Goal: Task Accomplishment & Management: Complete application form

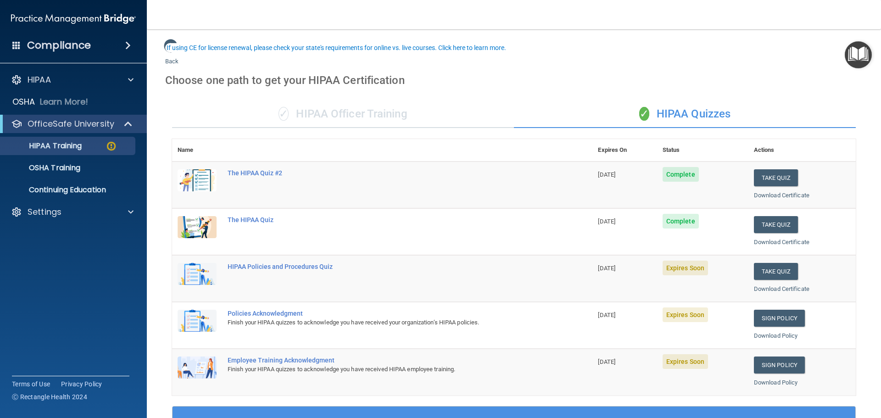
scroll to position [46, 0]
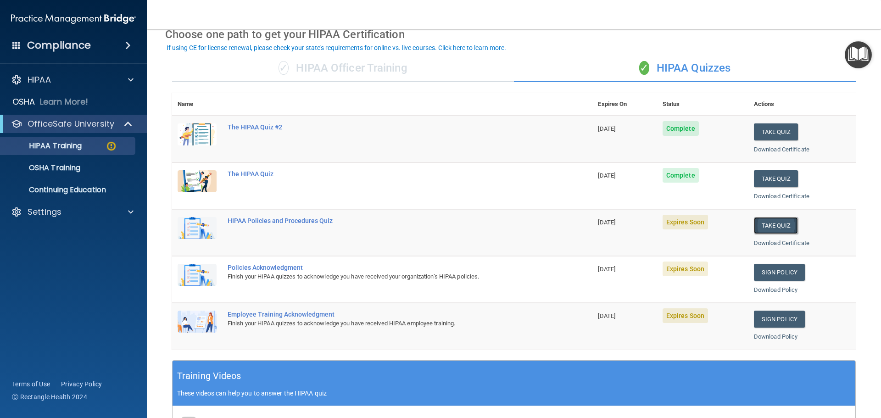
click at [773, 225] on button "Take Quiz" at bounding box center [776, 225] width 44 height 17
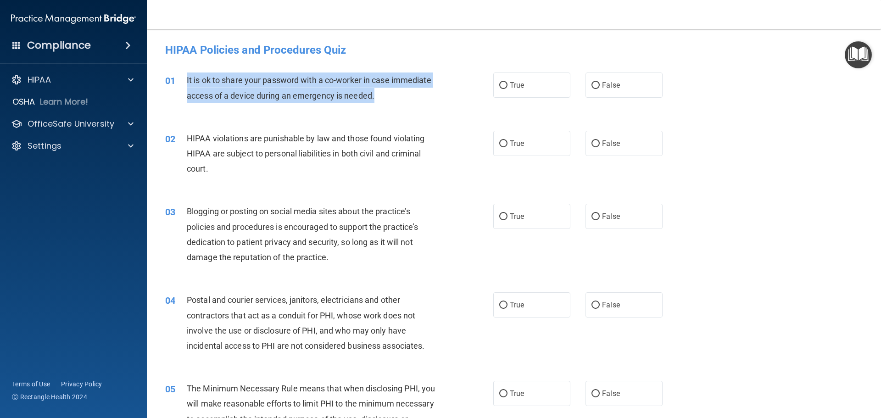
drag, startPoint x: 380, startPoint y: 96, endPoint x: 186, endPoint y: 76, distance: 195.6
click at [185, 75] on div "01 It is ok to share your password with a co-worker in case immediate access of…" at bounding box center [329, 90] width 356 height 35
copy div "It is ok to share your password with a co-worker in case immediate access of a …"
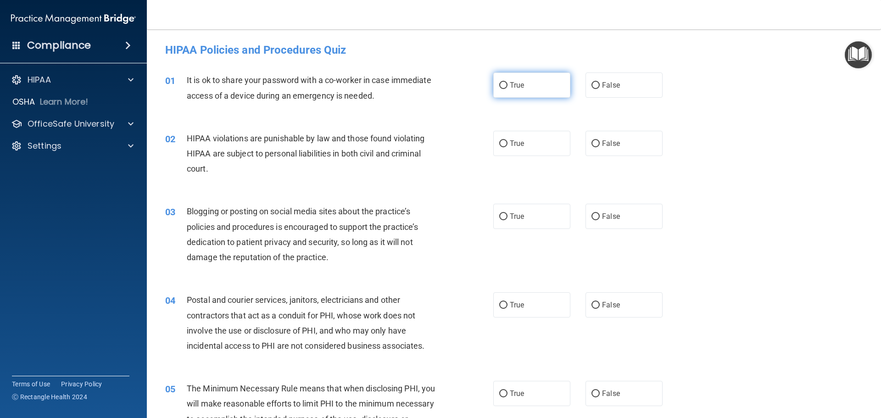
click at [518, 93] on label "True" at bounding box center [531, 85] width 77 height 25
click at [508, 89] on input "True" at bounding box center [503, 85] width 8 height 7
radio input "true"
click at [618, 89] on label "False" at bounding box center [624, 85] width 77 height 25
click at [600, 89] on input "False" at bounding box center [596, 85] width 8 height 7
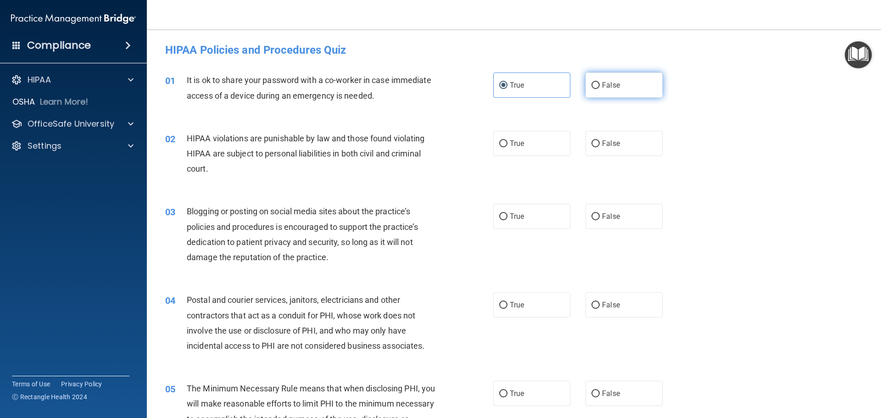
radio input "true"
radio input "false"
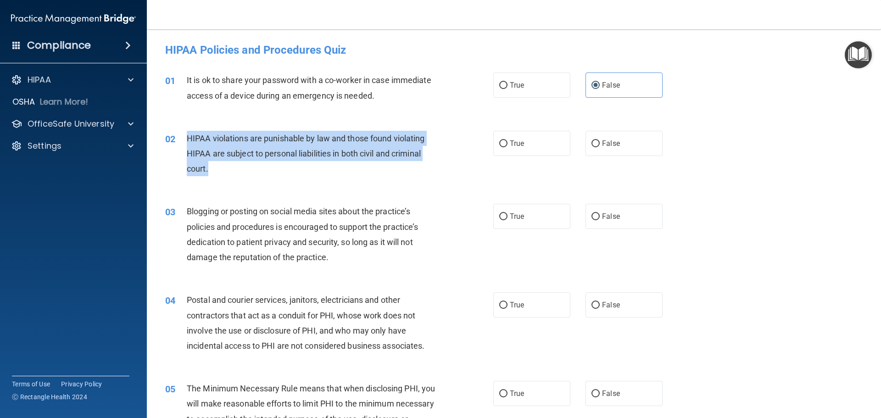
drag, startPoint x: 209, startPoint y: 166, endPoint x: 226, endPoint y: 143, distance: 28.3
click at [185, 139] on div "02 HIPAA violations are punishable by law and those found violating HIPAA are s…" at bounding box center [329, 156] width 356 height 50
copy div "HIPAA violations are punishable by law and those found violating HIPAA are subj…"
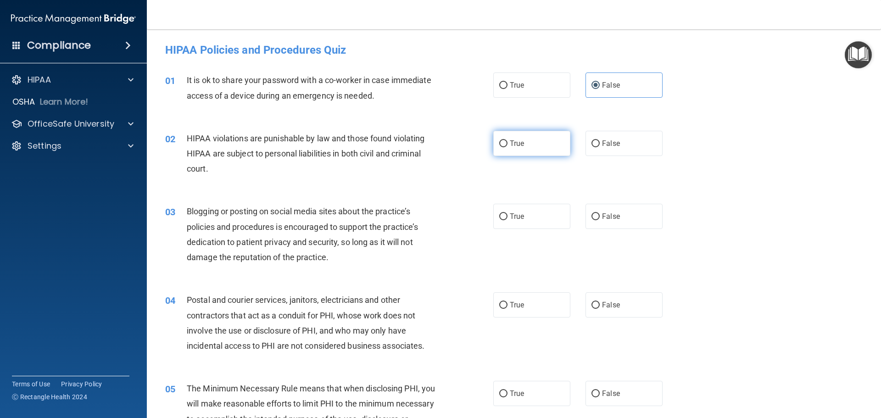
click at [511, 143] on span "True" at bounding box center [517, 143] width 14 height 9
click at [508, 143] on input "True" at bounding box center [503, 143] width 8 height 7
radio input "true"
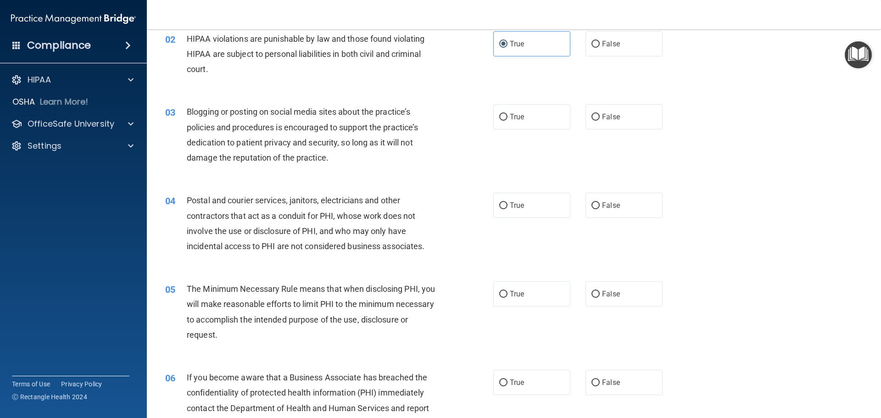
scroll to position [138, 0]
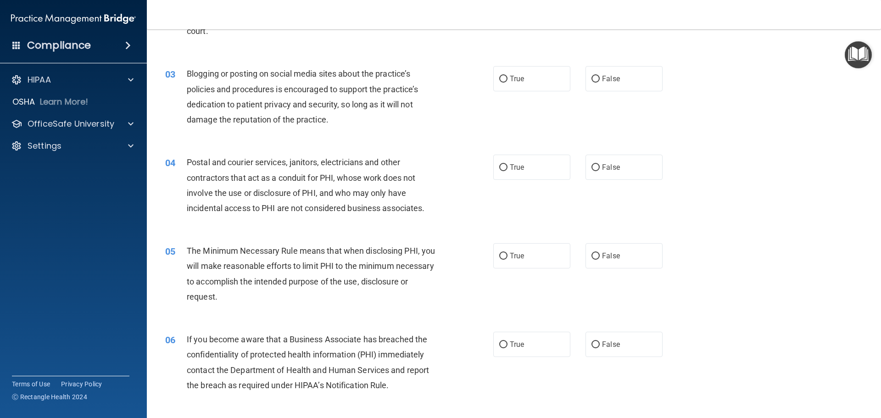
click at [349, 120] on div "Blogging or posting on social media sites about the practice’s policies and pro…" at bounding box center [315, 96] width 257 height 61
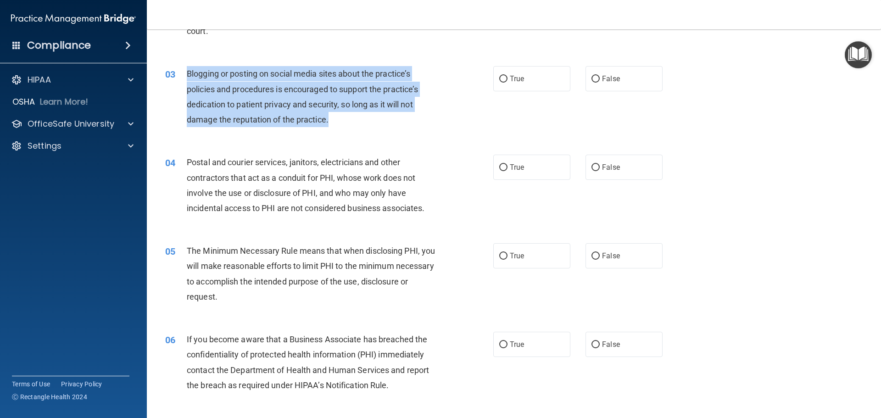
drag, startPoint x: 341, startPoint y: 117, endPoint x: 188, endPoint y: 67, distance: 160.7
click at [188, 67] on div "Blogging or posting on social media sites about the practice’s policies and pro…" at bounding box center [315, 96] width 257 height 61
copy span "Blogging or posting on social media sites about the practice’s policies and pro…"
click at [406, 127] on div "Blogging or posting on social media sites about the practice’s policies and pro…" at bounding box center [315, 96] width 257 height 61
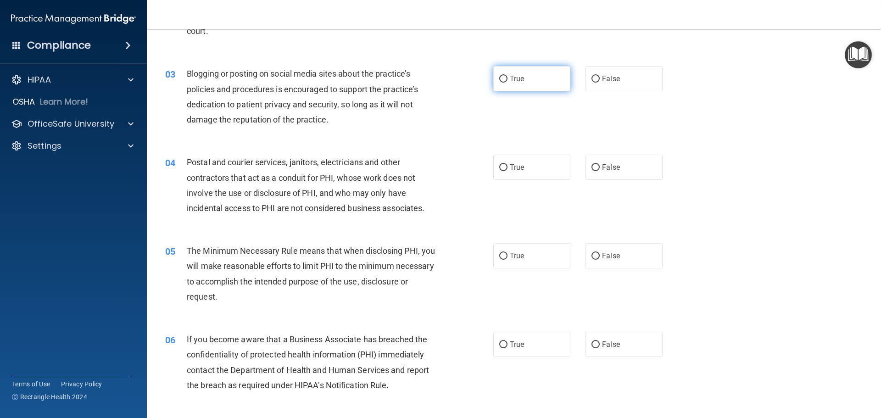
click at [537, 73] on label "True" at bounding box center [531, 78] width 77 height 25
click at [508, 76] on input "True" at bounding box center [503, 79] width 8 height 7
radio input "true"
click at [468, 101] on div "03 Blogging or posting on social media sites about the practice’s policies and …" at bounding box center [329, 99] width 356 height 66
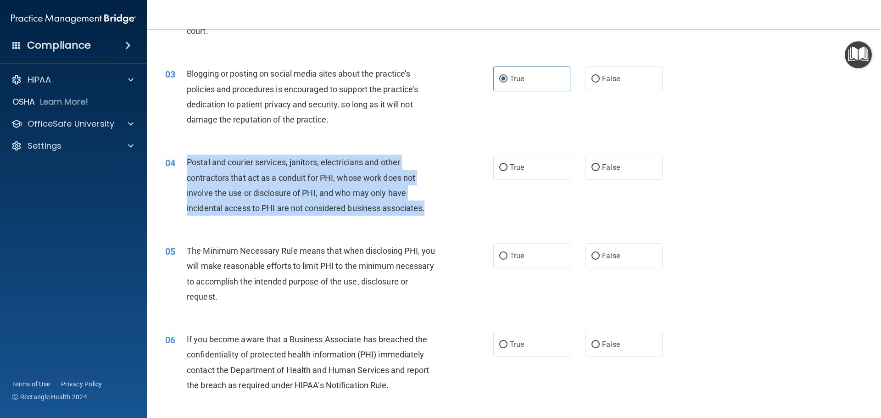
drag, startPoint x: 427, startPoint y: 207, endPoint x: 185, endPoint y: 157, distance: 247.8
click at [185, 157] on div "04 Postal and courier services, janitors, electricians and other contractors th…" at bounding box center [329, 188] width 356 height 66
copy div "Postal and courier services, janitors, electricians and other contractors that …"
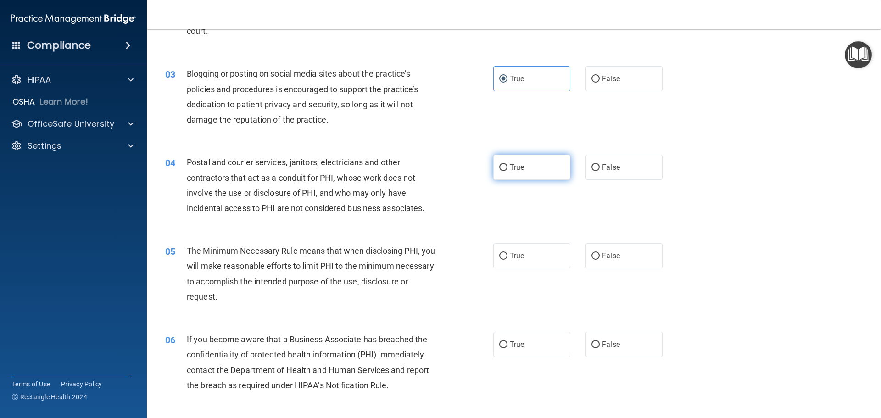
click at [544, 167] on label "True" at bounding box center [531, 167] width 77 height 25
click at [508, 167] on input "True" at bounding box center [503, 167] width 8 height 7
radio input "true"
click at [523, 213] on div "04 Postal and courier services, janitors, electricians and other contractors th…" at bounding box center [513, 187] width 711 height 89
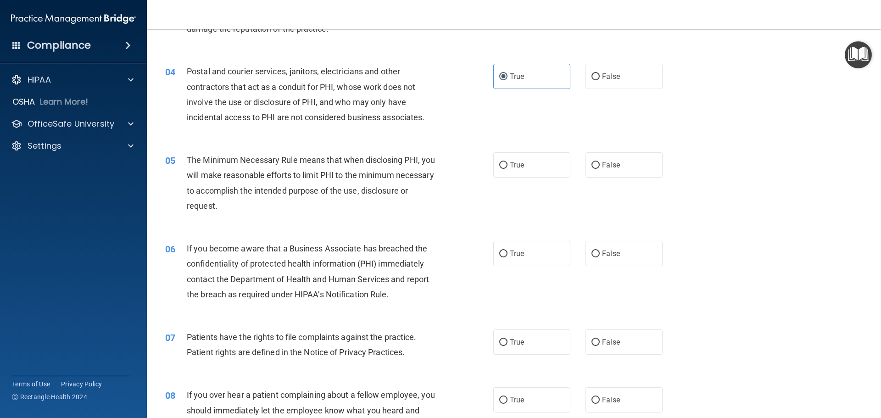
scroll to position [229, 0]
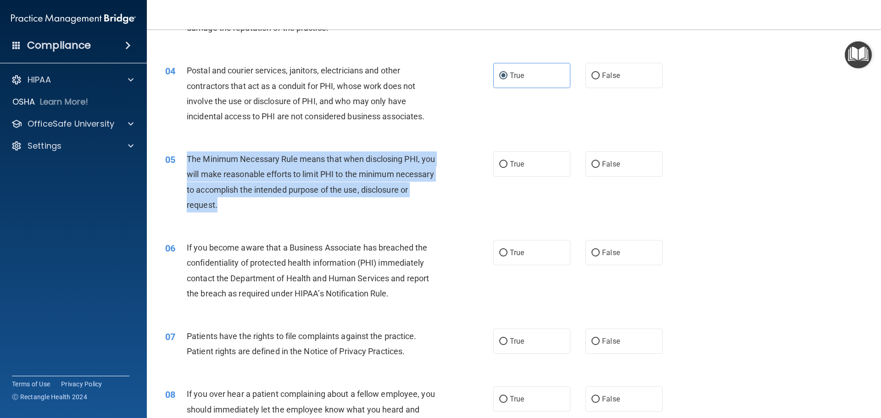
drag, startPoint x: 270, startPoint y: 206, endPoint x: 188, endPoint y: 153, distance: 97.5
click at [188, 153] on div "The Minimum Necessary Rule means that when disclosing PHI, you will make reason…" at bounding box center [315, 181] width 257 height 61
copy span "The Minimum Necessary Rule means that when disclosing PHI, you will make reason…"
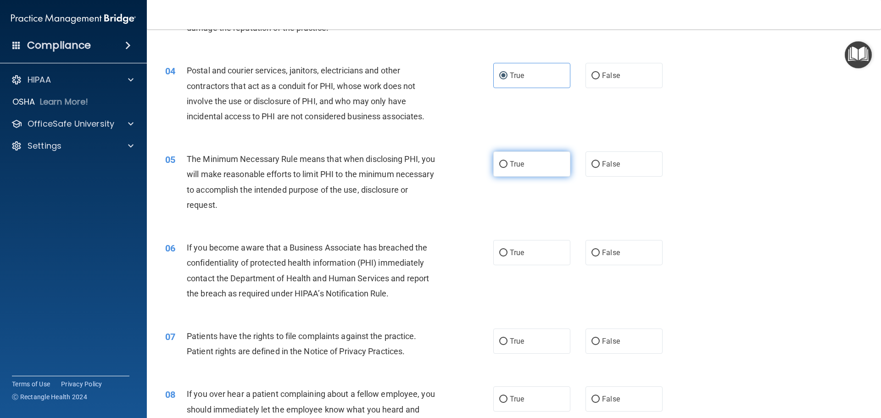
click at [518, 171] on label "True" at bounding box center [531, 163] width 77 height 25
click at [508, 168] on input "True" at bounding box center [503, 164] width 8 height 7
radio input "true"
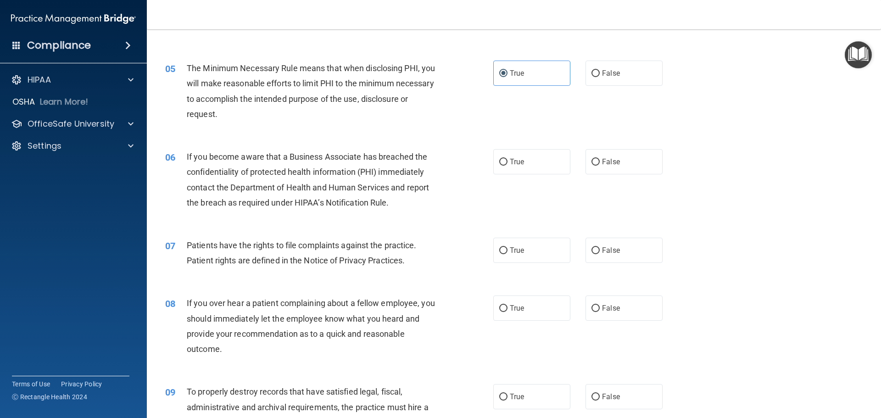
scroll to position [321, 0]
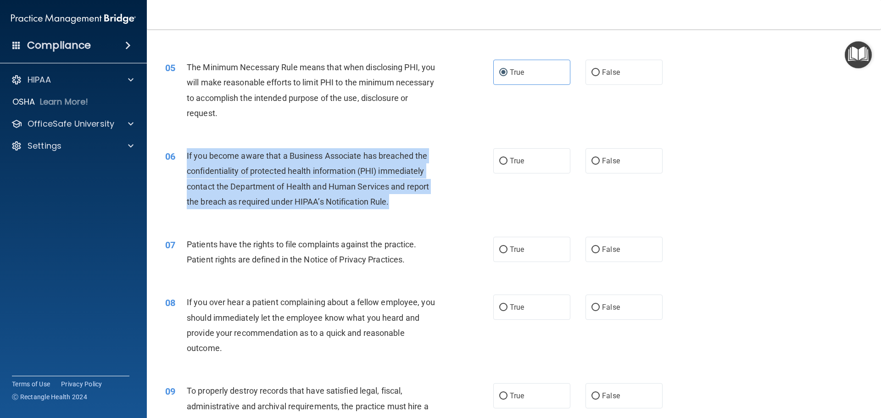
drag, startPoint x: 392, startPoint y: 203, endPoint x: 182, endPoint y: 160, distance: 214.6
click at [182, 160] on div "06 If you become aware that a Business Associate has breached the confidentiali…" at bounding box center [329, 181] width 356 height 66
copy div "If you become aware that a Business Associate has breached the confidentiality …"
click at [465, 209] on div "06 If you become aware that a Business Associate has breached the confidentiali…" at bounding box center [329, 181] width 356 height 66
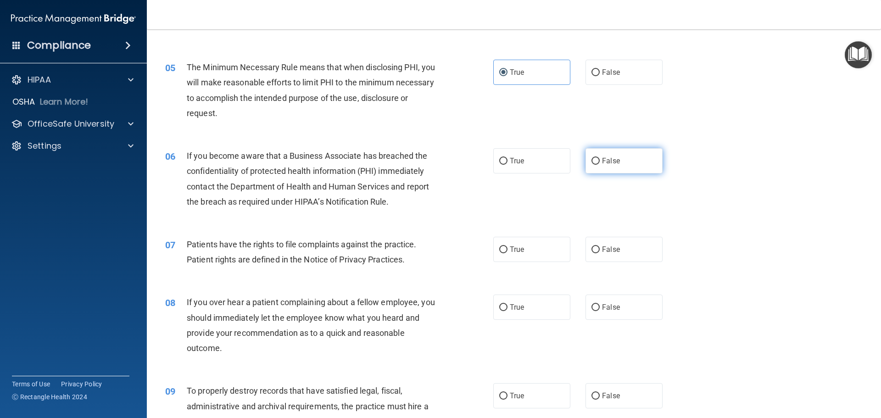
click at [655, 167] on label "False" at bounding box center [624, 160] width 77 height 25
click at [600, 165] on input "False" at bounding box center [596, 161] width 8 height 7
radio input "true"
click at [576, 197] on div "06 If you become aware that a Business Associate has breached the confidentiali…" at bounding box center [513, 181] width 711 height 89
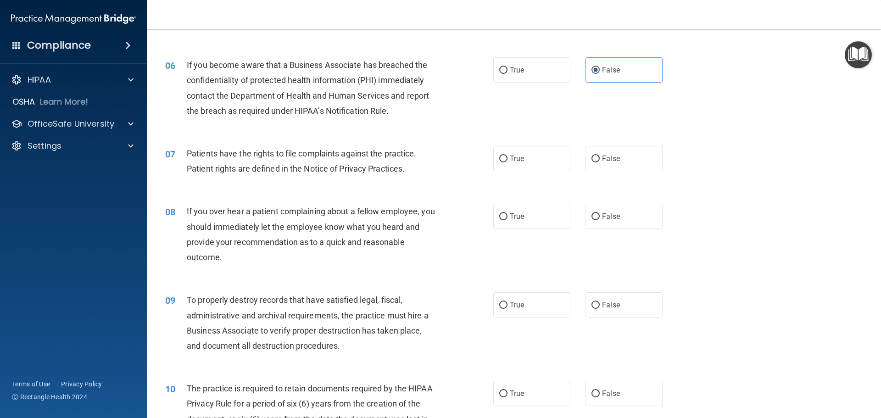
scroll to position [413, 0]
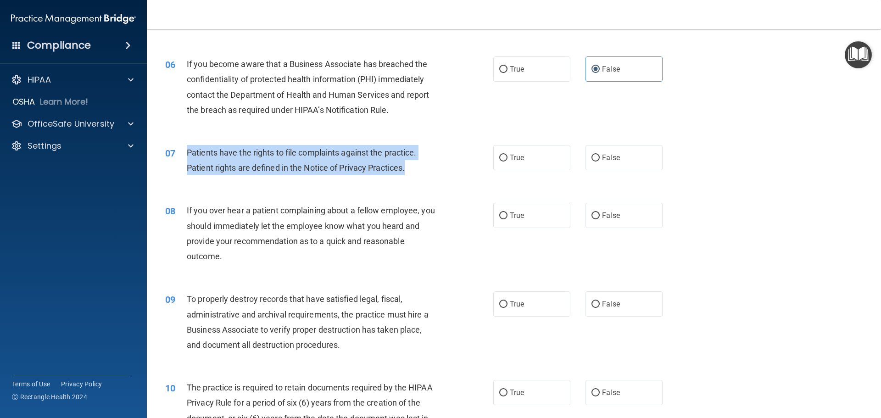
drag, startPoint x: 419, startPoint y: 168, endPoint x: 184, endPoint y: 146, distance: 236.9
click at [184, 146] on div "07 Patients have the rights to file complaints against the practice. Patient ri…" at bounding box center [329, 162] width 356 height 35
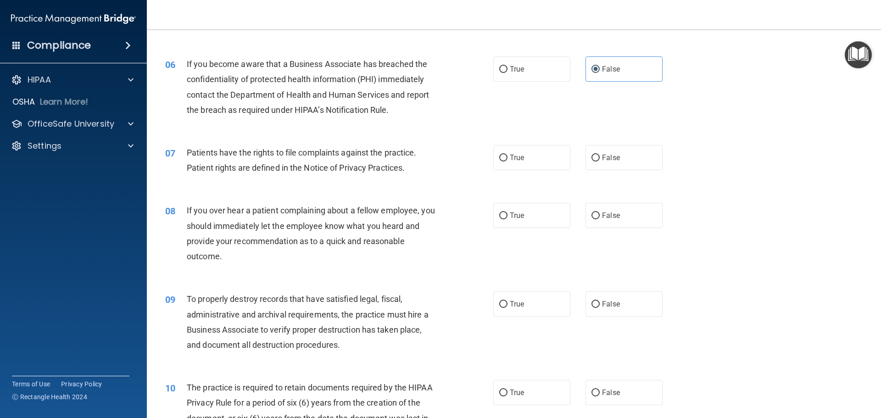
drag, startPoint x: 299, startPoint y: 162, endPoint x: 239, endPoint y: 191, distance: 66.9
click at [239, 191] on div "07 Patients have the rights to file complaints against the practice. Patient ri…" at bounding box center [513, 163] width 711 height 58
click at [512, 159] on span "True" at bounding box center [517, 157] width 14 height 9
click at [508, 159] on input "True" at bounding box center [503, 158] width 8 height 7
radio input "true"
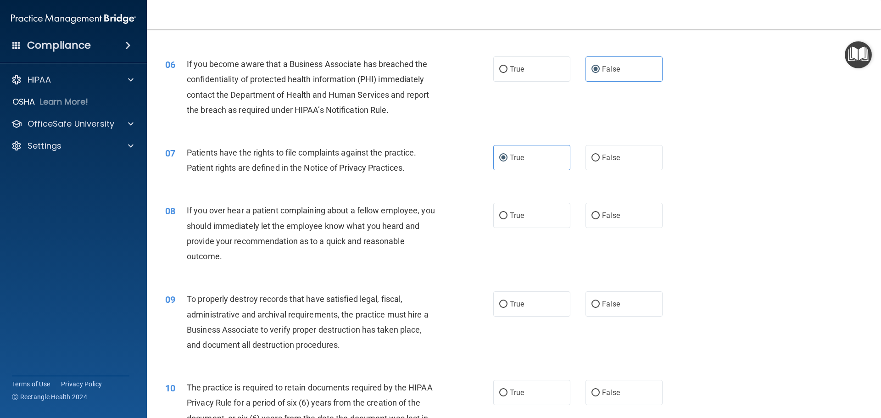
scroll to position [459, 0]
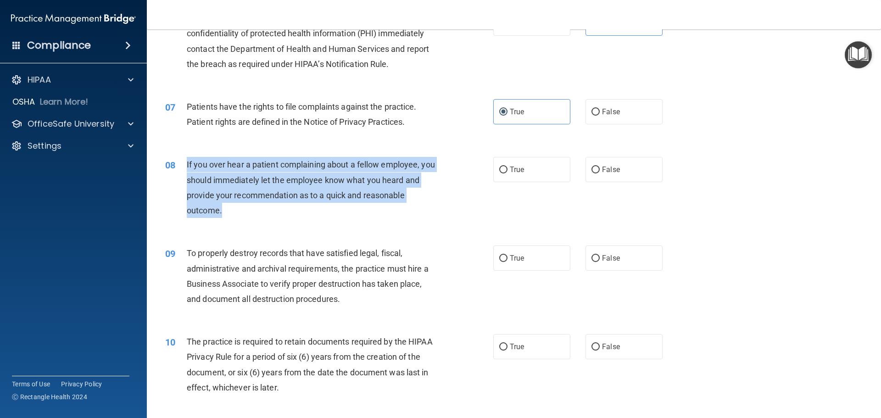
drag, startPoint x: 232, startPoint y: 211, endPoint x: 187, endPoint y: 158, distance: 69.7
click at [187, 158] on div "If you over hear a patient complaining about a fellow employee, you should imme…" at bounding box center [315, 187] width 257 height 61
click at [304, 176] on span "If you over hear a patient complaining about a fellow employee, you should imme…" at bounding box center [311, 188] width 248 height 56
drag, startPoint x: 233, startPoint y: 210, endPoint x: 182, endPoint y: 158, distance: 72.4
click at [182, 158] on div "08 If you over hear a patient complaining about a fellow employee, you should i…" at bounding box center [329, 190] width 356 height 66
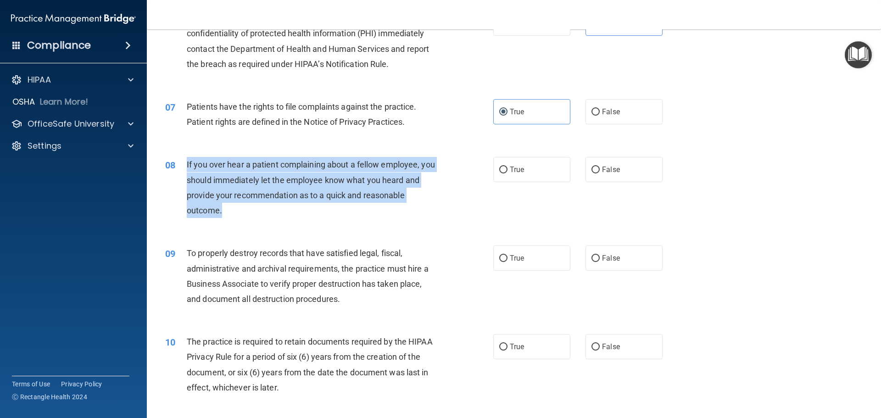
copy div "If you over hear a patient complaining about a fellow employee, you should imme…"
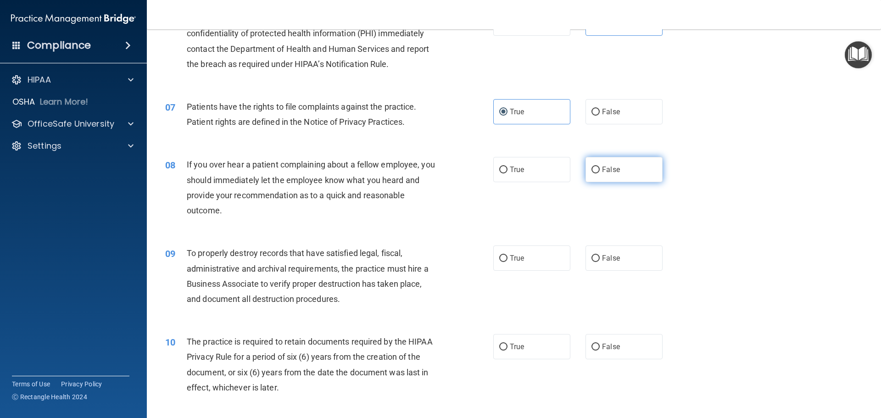
click at [638, 177] on label "False" at bounding box center [624, 169] width 77 height 25
click at [600, 173] on input "False" at bounding box center [596, 170] width 8 height 7
radio input "true"
click at [591, 201] on div "08 If you over hear a patient complaining about a fellow employee, you should i…" at bounding box center [513, 189] width 711 height 89
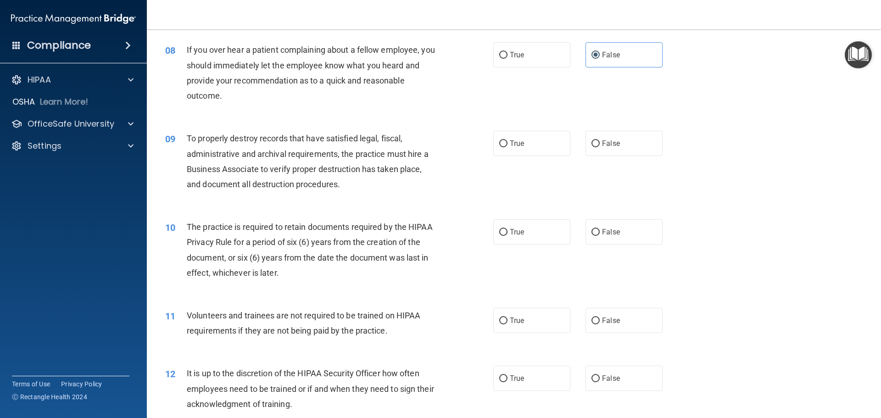
scroll to position [597, 0]
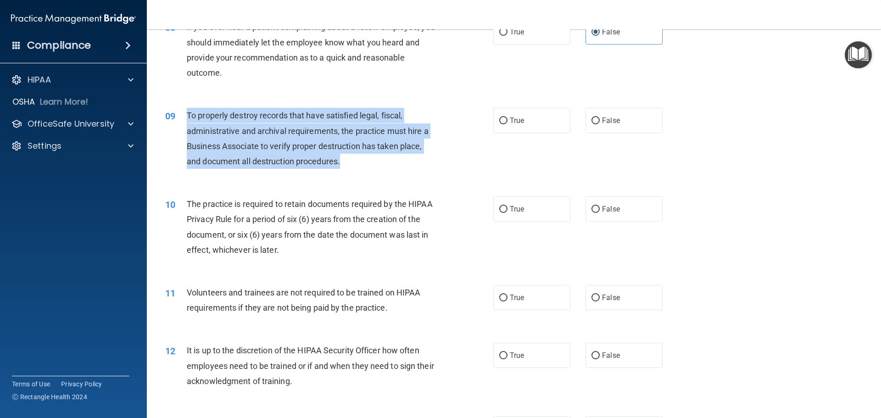
drag, startPoint x: 343, startPoint y: 162, endPoint x: 185, endPoint y: 108, distance: 166.9
click at [185, 108] on div "09 To properly destroy records that have satisfied legal, fiscal, administrativ…" at bounding box center [329, 141] width 356 height 66
copy div "To properly destroy records that have satisfied legal, fiscal, administrative a…"
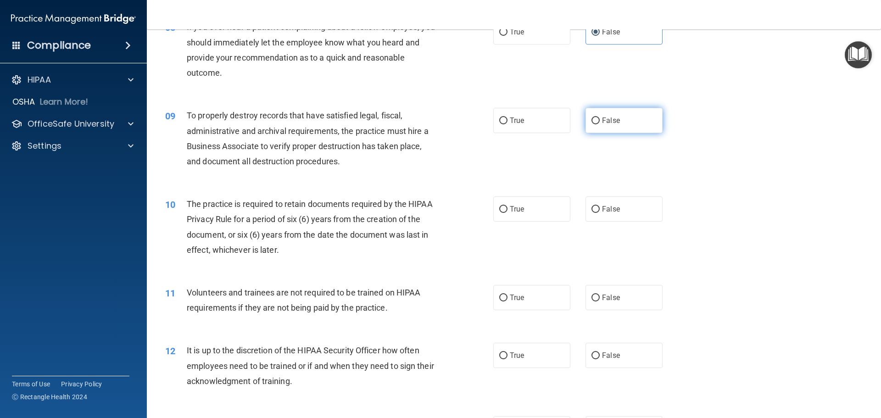
click at [633, 118] on label "False" at bounding box center [624, 120] width 77 height 25
click at [600, 118] on input "False" at bounding box center [596, 120] width 8 height 7
radio input "true"
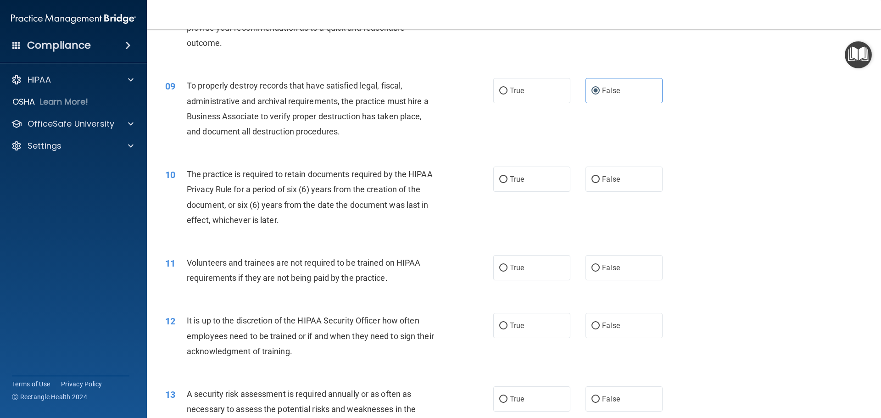
scroll to position [688, 0]
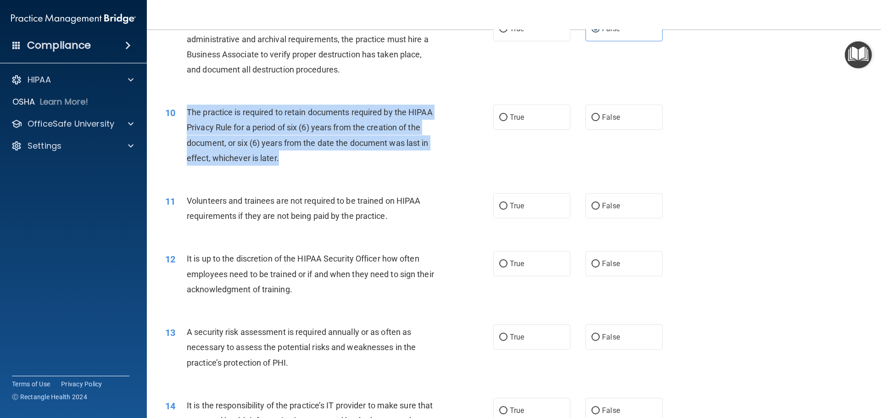
drag, startPoint x: 293, startPoint y: 159, endPoint x: 180, endPoint y: 106, distance: 124.9
click at [180, 106] on div "10 The practice is required to retain documents required by the HIPAA Privacy R…" at bounding box center [329, 138] width 356 height 66
copy div "The practice is required to retain documents required by the HIPAA Privacy Rule…"
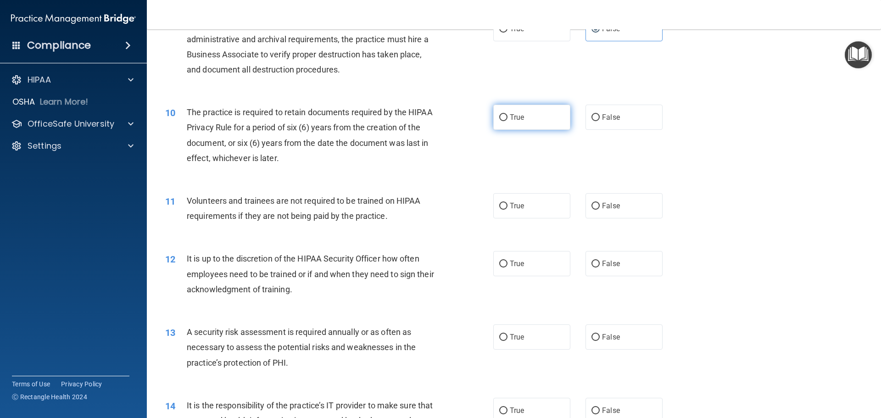
click at [540, 123] on label "True" at bounding box center [531, 117] width 77 height 25
click at [508, 121] on input "True" at bounding box center [503, 117] width 8 height 7
radio input "true"
click at [514, 159] on div "10 The practice is required to retain documents required by the HIPAA Privacy R…" at bounding box center [513, 137] width 711 height 89
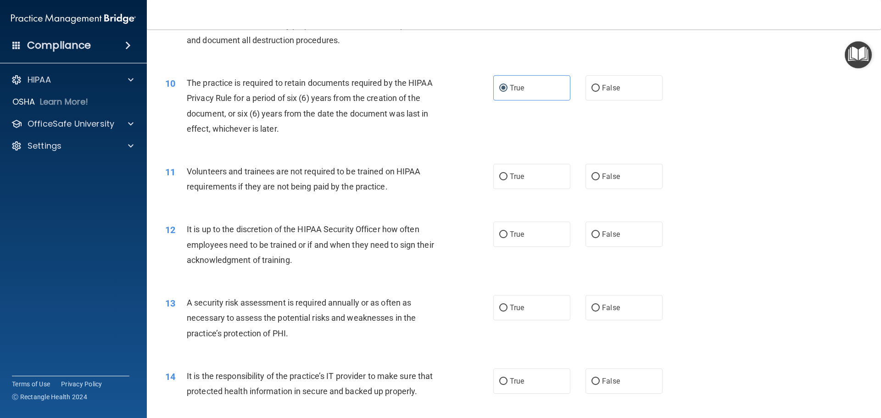
scroll to position [734, 0]
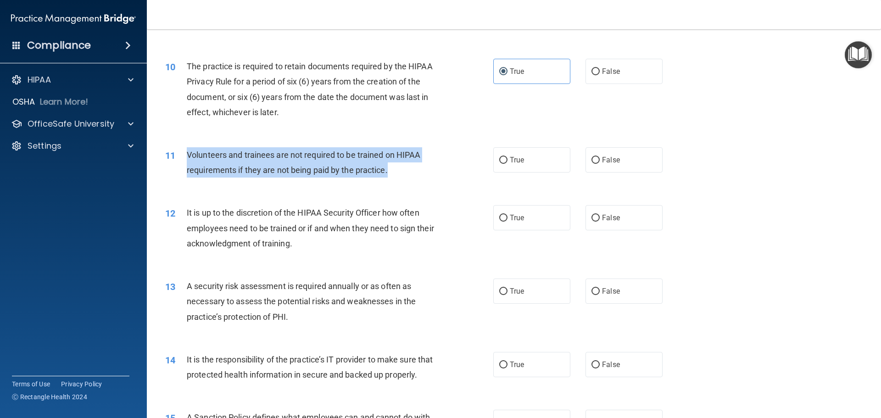
drag, startPoint x: 398, startPoint y: 170, endPoint x: 186, endPoint y: 151, distance: 212.9
click at [187, 151] on div "Volunteers and trainees are not required to be trained on HIPAA requirements if…" at bounding box center [315, 162] width 257 height 30
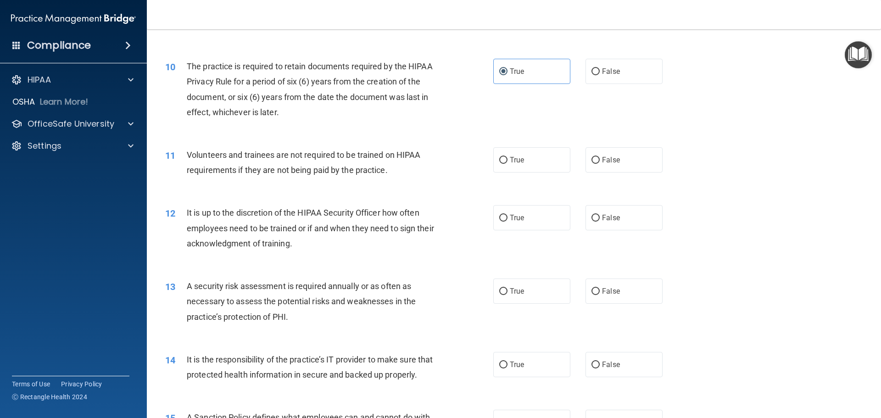
drag, startPoint x: 345, startPoint y: 163, endPoint x: 486, endPoint y: 129, distance: 144.4
click at [486, 129] on div "10 The practice is required to retain documents required by the HIPAA Privacy R…" at bounding box center [513, 91] width 711 height 89
click at [602, 159] on span "False" at bounding box center [611, 160] width 18 height 9
click at [600, 159] on input "False" at bounding box center [596, 160] width 8 height 7
radio input "true"
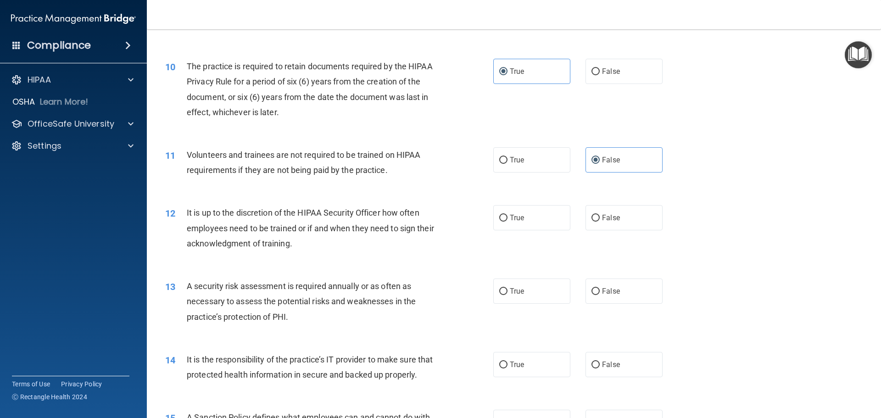
click at [419, 191] on div "11 Volunteers and trainees are not required to be trained on HIPAA requirements…" at bounding box center [513, 165] width 711 height 58
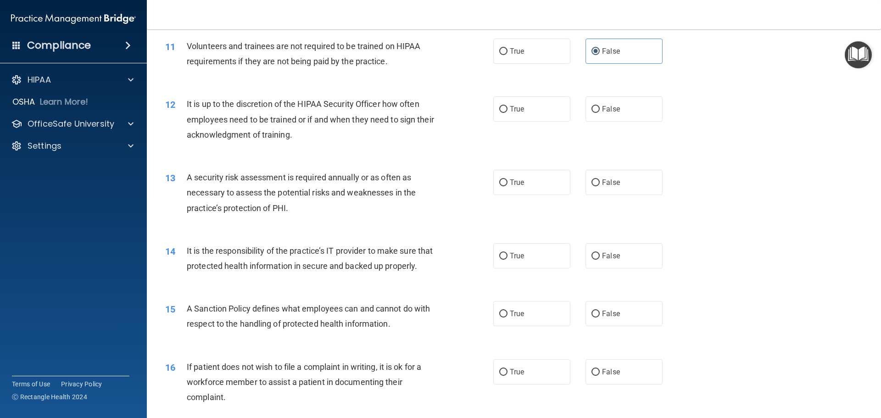
scroll to position [872, 0]
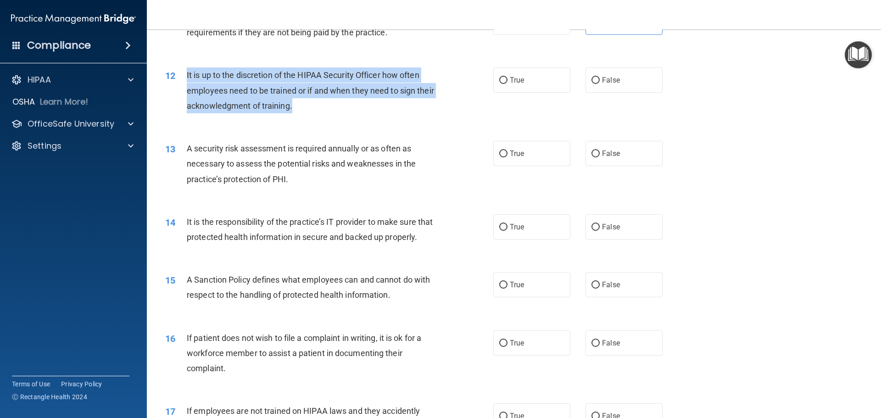
drag, startPoint x: 319, startPoint y: 106, endPoint x: 183, endPoint y: 69, distance: 140.5
click at [183, 69] on div "12 It is up to the discretion of the HIPAA Security Officer how often employees…" at bounding box center [329, 92] width 356 height 50
copy div "It is up to the discretion of the HIPAA Security Officer how often employees ne…"
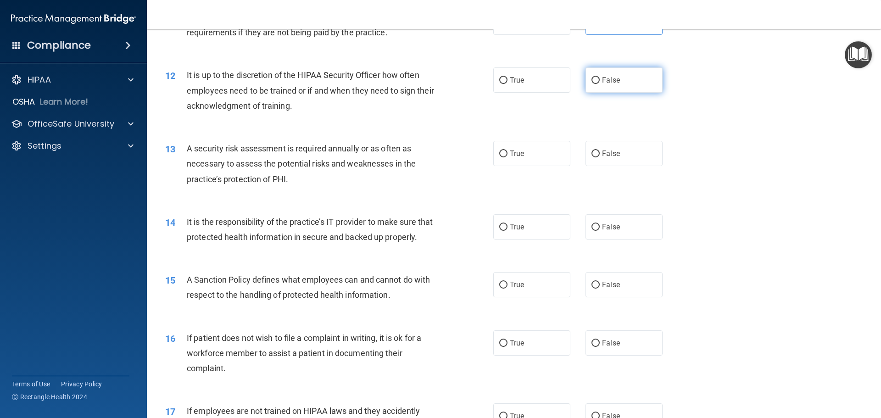
click at [626, 81] on label "False" at bounding box center [624, 79] width 77 height 25
click at [600, 81] on input "False" at bounding box center [596, 80] width 8 height 7
radio input "true"
click at [311, 190] on div "13 A security risk assessment is required annually or as often as necessary to …" at bounding box center [329, 166] width 356 height 50
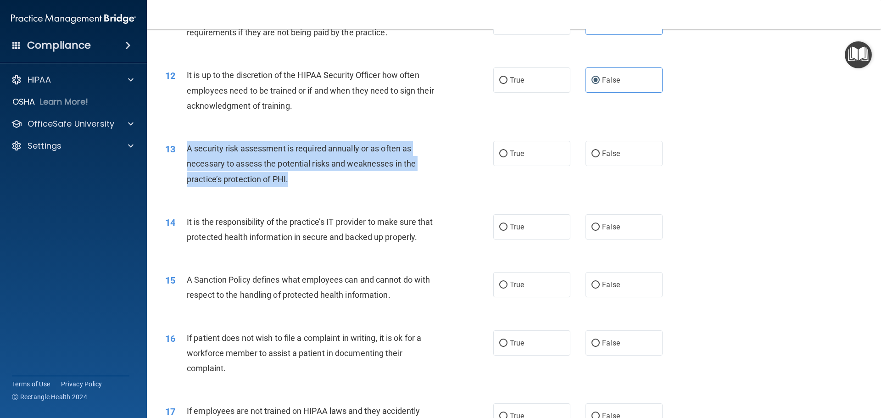
drag, startPoint x: 296, startPoint y: 182, endPoint x: 187, endPoint y: 142, distance: 116.5
click at [187, 142] on div "A security risk assessment is required annually or as often as necessary to ass…" at bounding box center [315, 164] width 257 height 46
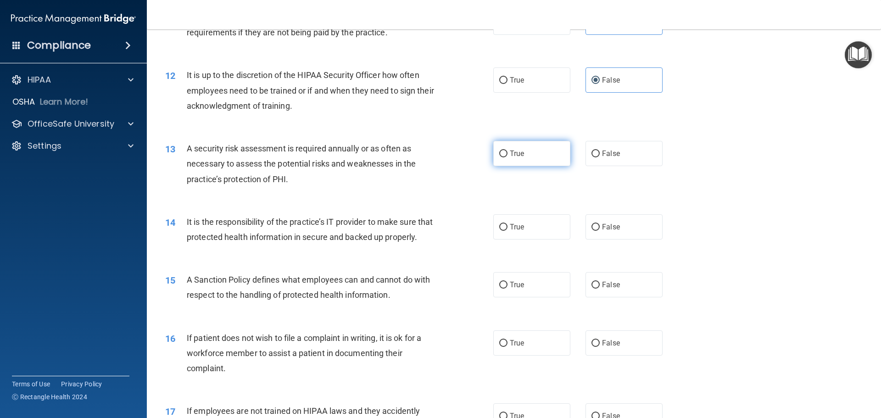
click at [514, 155] on span "True" at bounding box center [517, 153] width 14 height 9
click at [508, 155] on input "True" at bounding box center [503, 154] width 8 height 7
radio input "true"
click at [524, 185] on div "13 A security risk assessment is required annually or as often as necessary to …" at bounding box center [513, 165] width 711 height 73
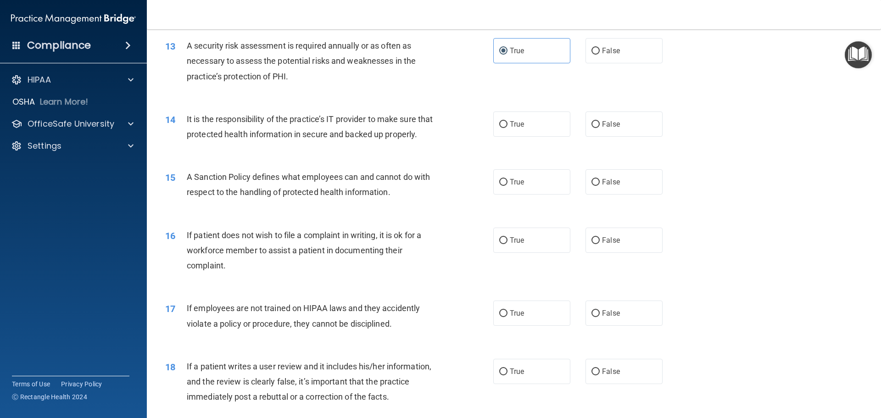
scroll to position [1010, 0]
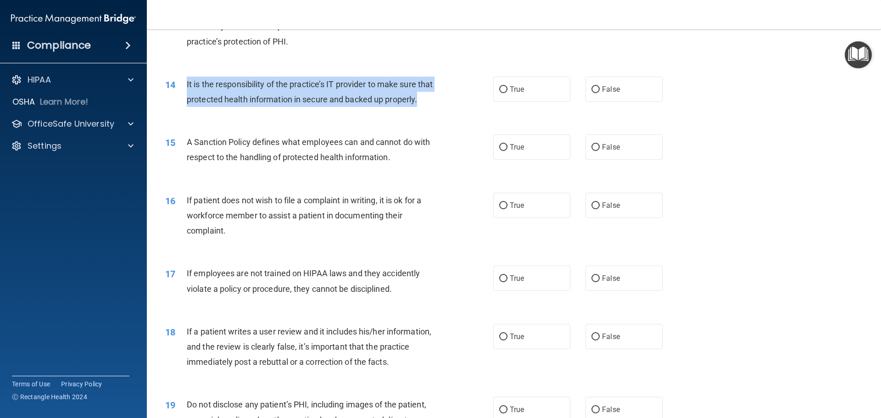
drag, startPoint x: 228, startPoint y: 118, endPoint x: 185, endPoint y: 88, distance: 52.5
click at [185, 88] on div "14 It is the responsibility of the practice’s IT provider to make sure that pro…" at bounding box center [329, 94] width 356 height 35
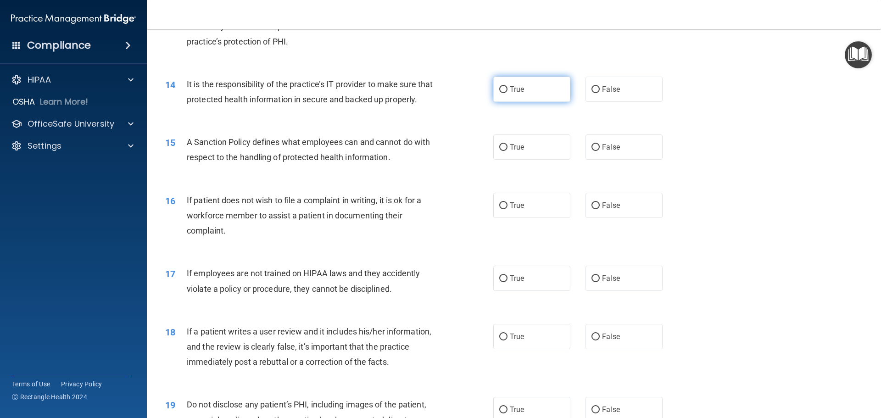
click at [531, 89] on label "True" at bounding box center [531, 89] width 77 height 25
click at [508, 89] on input "True" at bounding box center [503, 89] width 8 height 7
radio input "true"
click at [427, 123] on div "14 It is the responsibility of the practice’s IT provider to make sure that pro…" at bounding box center [513, 94] width 711 height 58
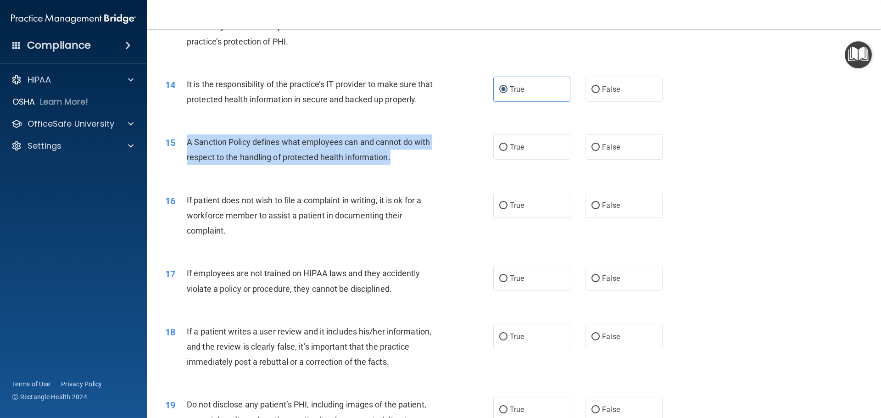
drag, startPoint x: 399, startPoint y: 173, endPoint x: 182, endPoint y: 154, distance: 218.4
click at [182, 154] on div "15 A Sanction Policy defines what employees can and cannot do with respect to t…" at bounding box center [329, 151] width 356 height 35
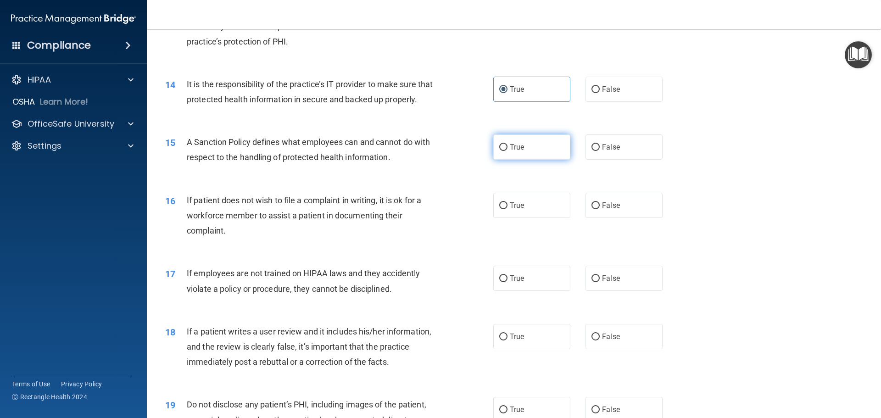
click at [561, 160] on label "True" at bounding box center [531, 146] width 77 height 25
click at [508, 151] on input "True" at bounding box center [503, 147] width 8 height 7
radio input "true"
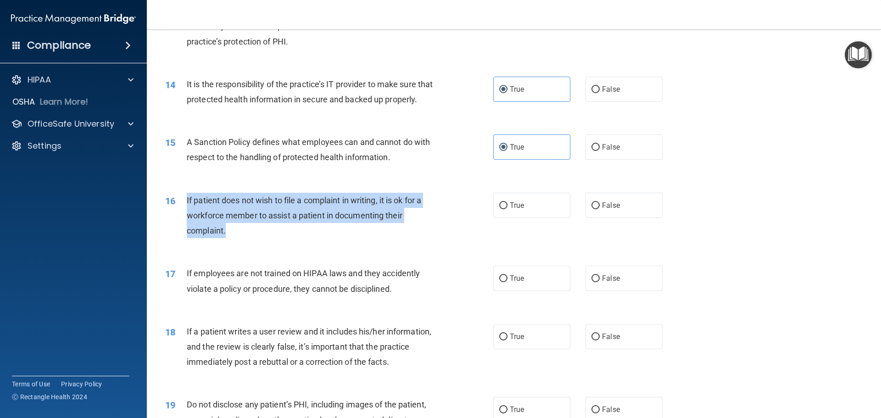
drag, startPoint x: 236, startPoint y: 252, endPoint x: 179, endPoint y: 218, distance: 66.7
click at [179, 218] on div "16 If patient does not wish to file a complaint in writing, it is ok for a work…" at bounding box center [329, 218] width 356 height 50
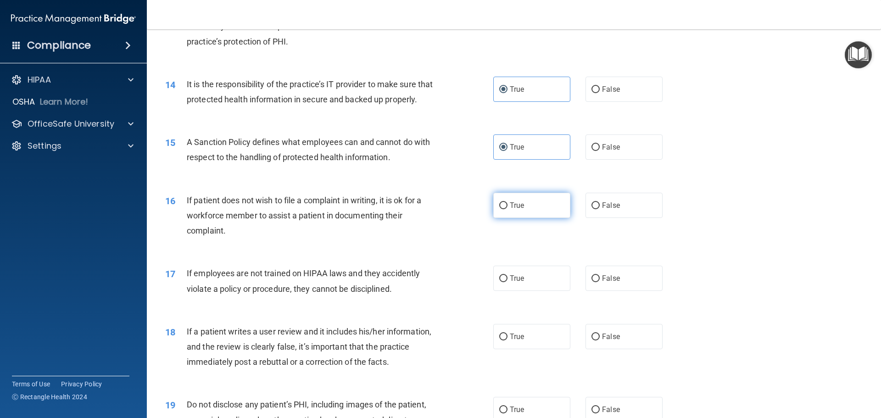
click at [520, 210] on span "True" at bounding box center [517, 205] width 14 height 9
click at [508, 209] on input "True" at bounding box center [503, 205] width 8 height 7
radio input "true"
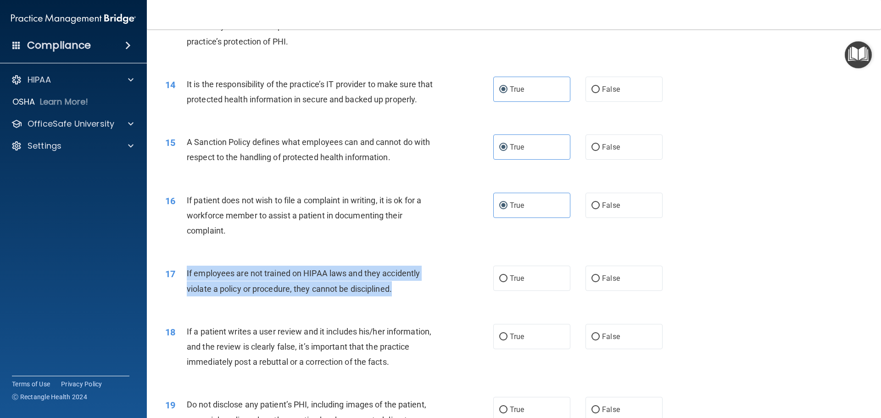
drag, startPoint x: 403, startPoint y: 307, endPoint x: 232, endPoint y: 290, distance: 171.1
click at [180, 283] on div "17 If employees are not trained on HIPAA laws and they accidently violate a pol…" at bounding box center [329, 283] width 356 height 35
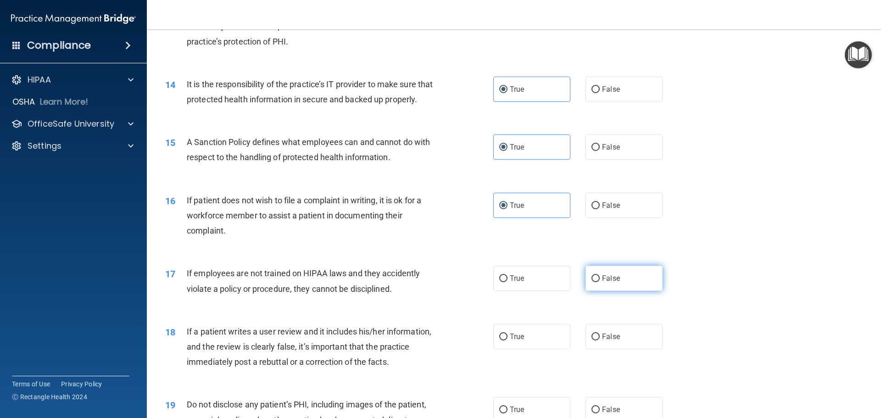
click at [602, 283] on span "False" at bounding box center [611, 278] width 18 height 9
click at [598, 282] on input "False" at bounding box center [596, 278] width 8 height 7
radio input "true"
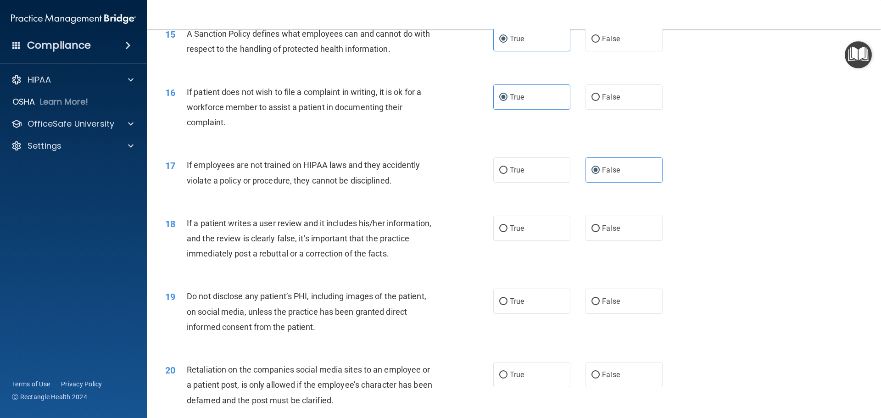
scroll to position [1147, 0]
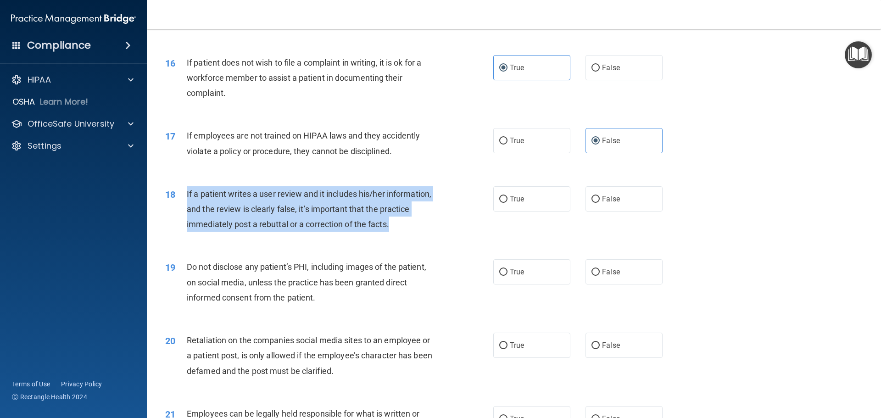
drag, startPoint x: 406, startPoint y: 240, endPoint x: 185, endPoint y: 205, distance: 223.6
click at [185, 205] on div "18 If a patient writes a user review and it includes his/her information, and t…" at bounding box center [329, 211] width 356 height 50
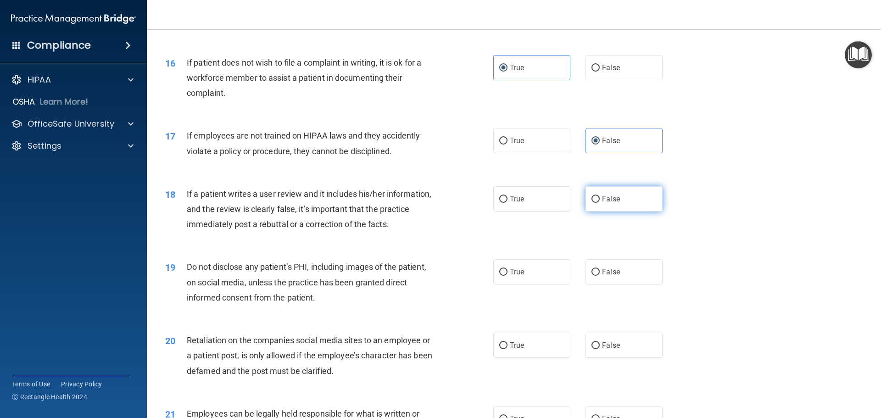
click at [596, 212] on label "False" at bounding box center [624, 198] width 77 height 25
click at [596, 203] on input "False" at bounding box center [596, 199] width 8 height 7
radio input "true"
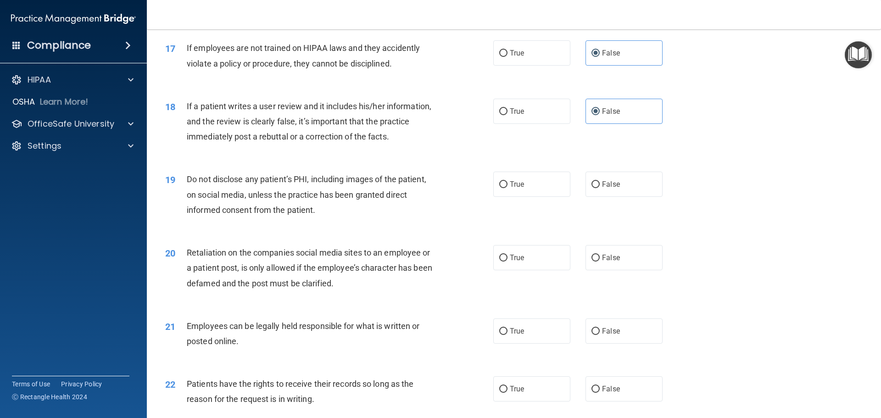
scroll to position [1239, 0]
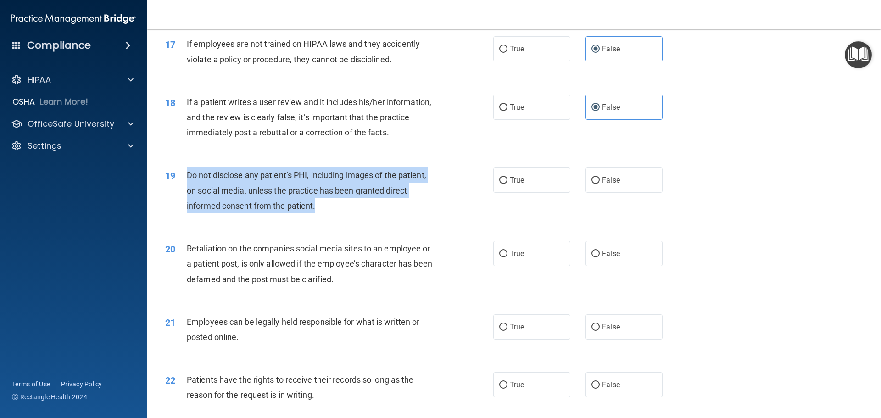
drag, startPoint x: 317, startPoint y: 225, endPoint x: 185, endPoint y: 190, distance: 136.8
click at [185, 190] on div "19 Do not disclose any patient’s PHI, including images of the patient, on socia…" at bounding box center [329, 193] width 356 height 50
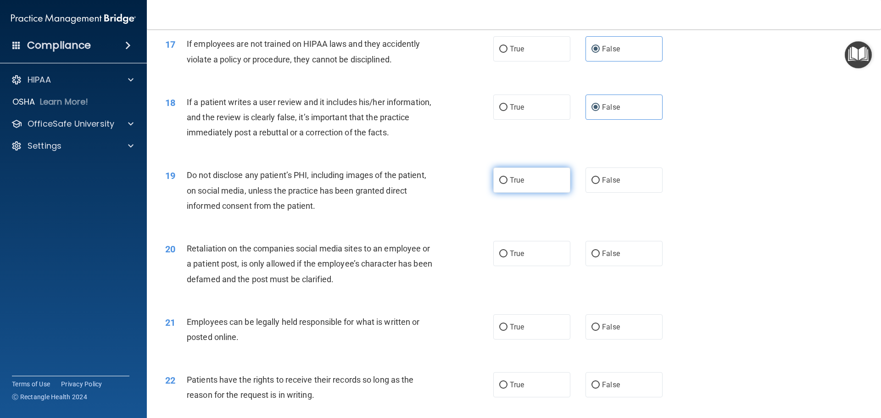
click at [523, 193] on label "True" at bounding box center [531, 180] width 77 height 25
click at [508, 184] on input "True" at bounding box center [503, 180] width 8 height 7
radio input "true"
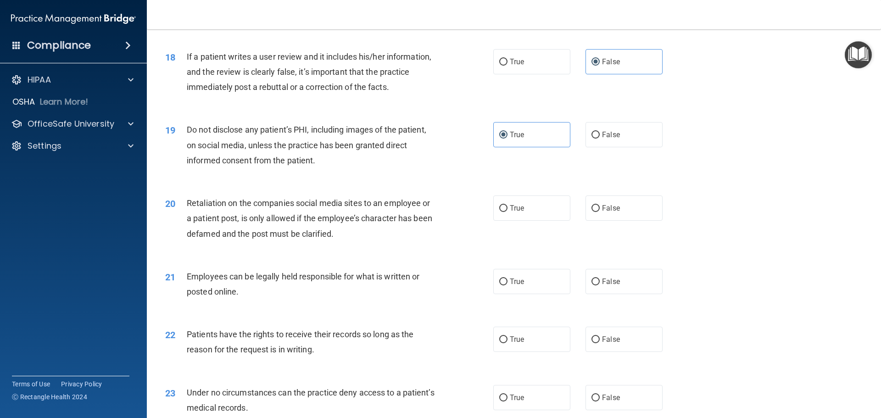
scroll to position [1377, 0]
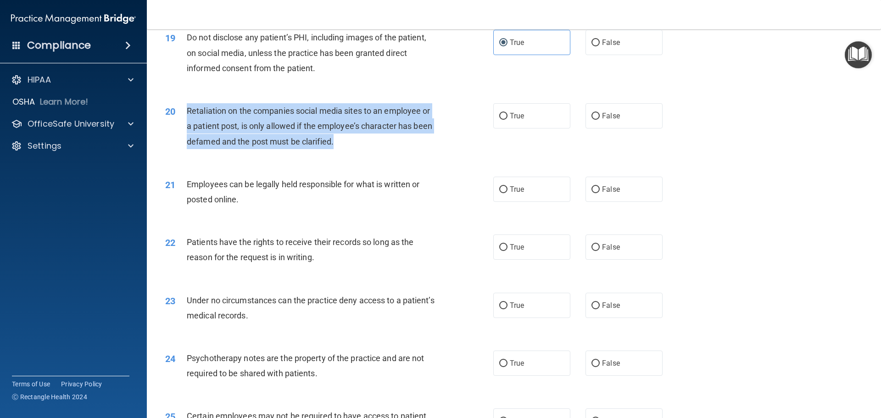
drag, startPoint x: 347, startPoint y: 156, endPoint x: 189, endPoint y: 121, distance: 161.8
click at [189, 121] on div "Retaliation on the companies social media sites to an employee or a patient pos…" at bounding box center [315, 126] width 257 height 46
click at [375, 149] on div "Retaliation on the companies social media sites to an employee or a patient pos…" at bounding box center [315, 126] width 257 height 46
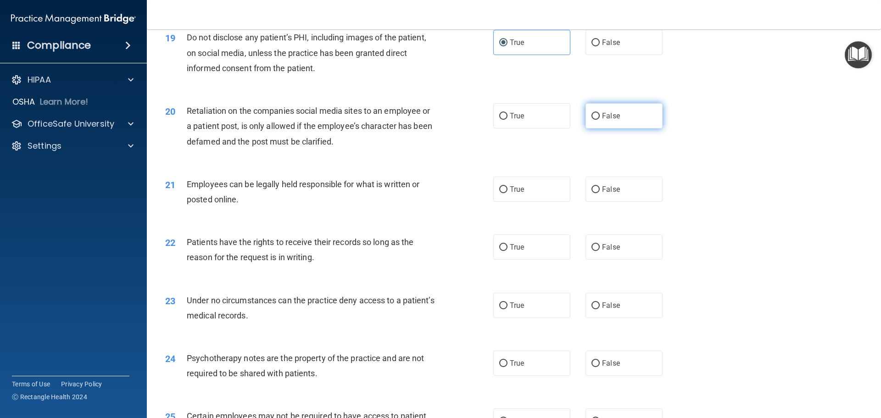
click at [638, 129] on label "False" at bounding box center [624, 115] width 77 height 25
click at [600, 120] on input "False" at bounding box center [596, 116] width 8 height 7
radio input "true"
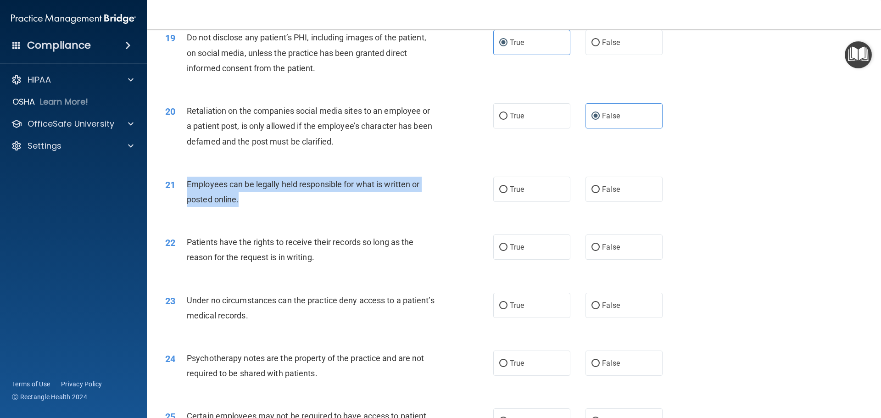
drag, startPoint x: 280, startPoint y: 218, endPoint x: 187, endPoint y: 193, distance: 97.0
click at [187, 193] on div "Employees can be legally held responsible for what is written or posted online." at bounding box center [315, 192] width 257 height 30
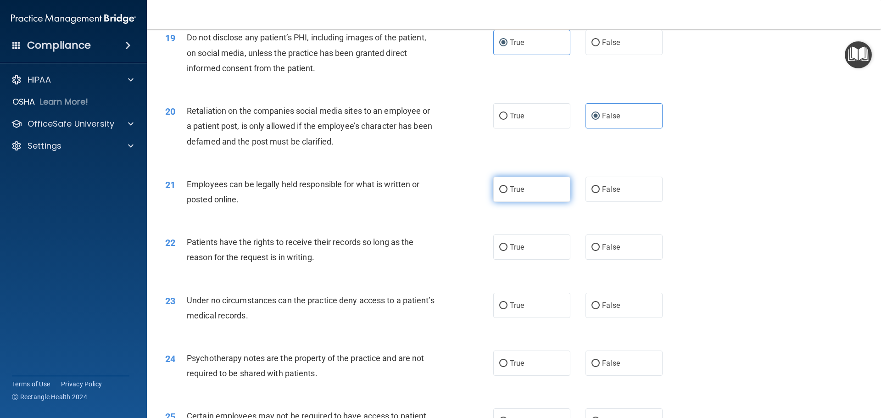
click at [552, 202] on label "True" at bounding box center [531, 189] width 77 height 25
click at [508, 193] on input "True" at bounding box center [503, 189] width 8 height 7
radio input "true"
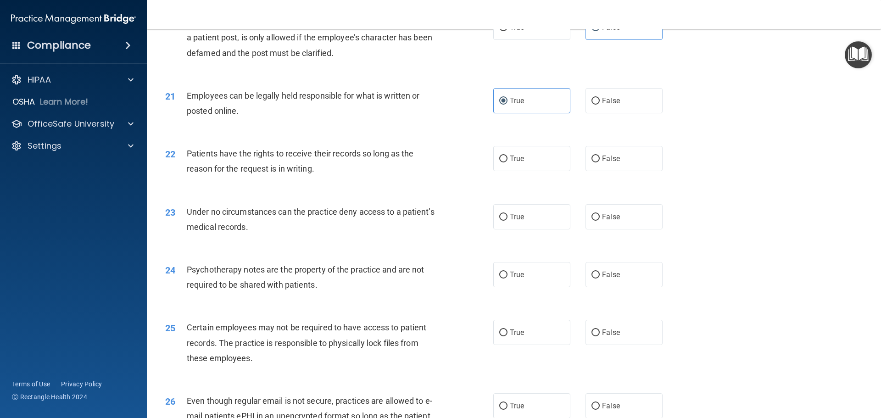
scroll to position [1469, 0]
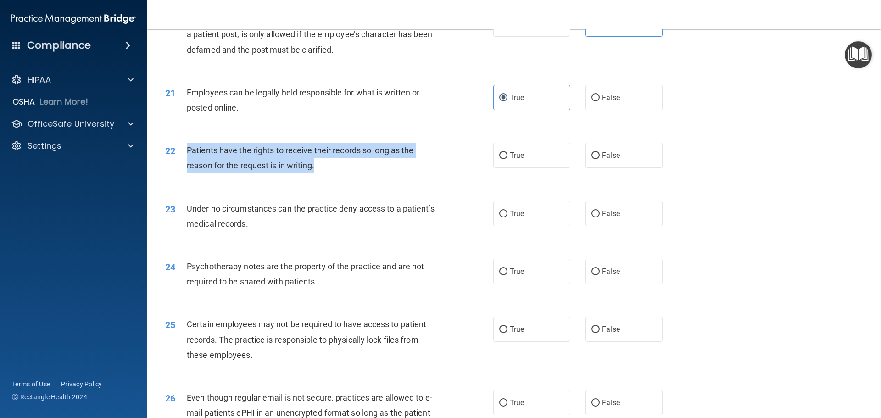
drag, startPoint x: 334, startPoint y: 182, endPoint x: 186, endPoint y: 158, distance: 149.3
click at [187, 158] on div "Patients have the rights to receive their records so long as the reason for the…" at bounding box center [315, 158] width 257 height 30
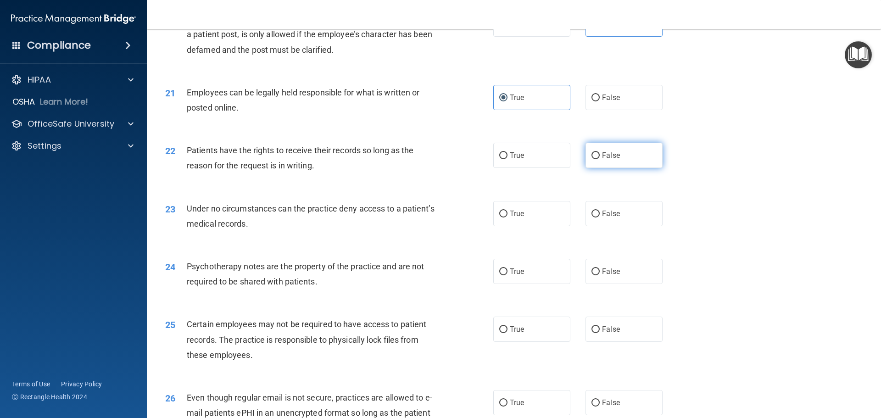
click at [602, 160] on span "False" at bounding box center [611, 155] width 18 height 9
click at [600, 159] on input "False" at bounding box center [596, 155] width 8 height 7
radio input "true"
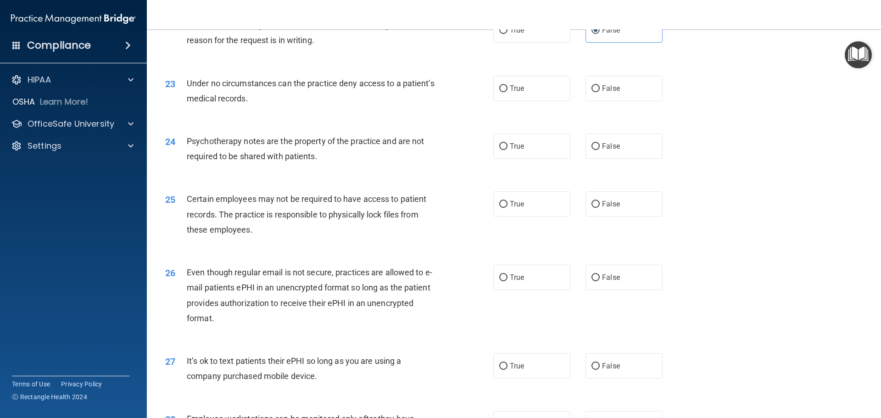
scroll to position [1606, 0]
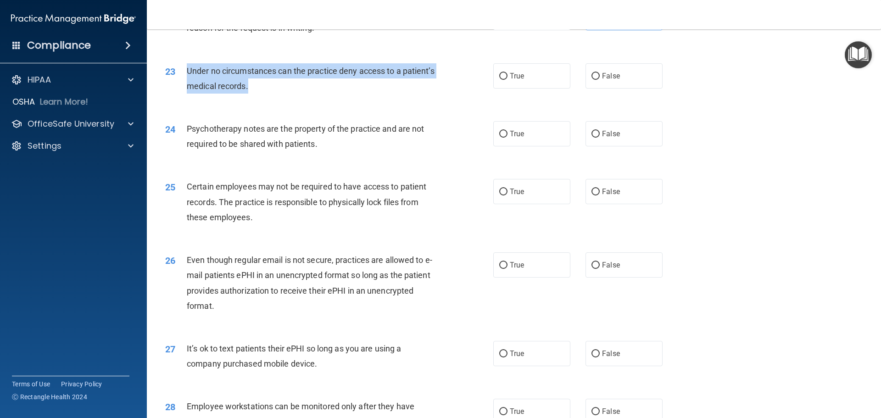
drag, startPoint x: 296, startPoint y: 104, endPoint x: 186, endPoint y: 78, distance: 112.7
click at [187, 78] on div "Under no circumstances can the practice deny access to a patient’s medical reco…" at bounding box center [315, 78] width 257 height 30
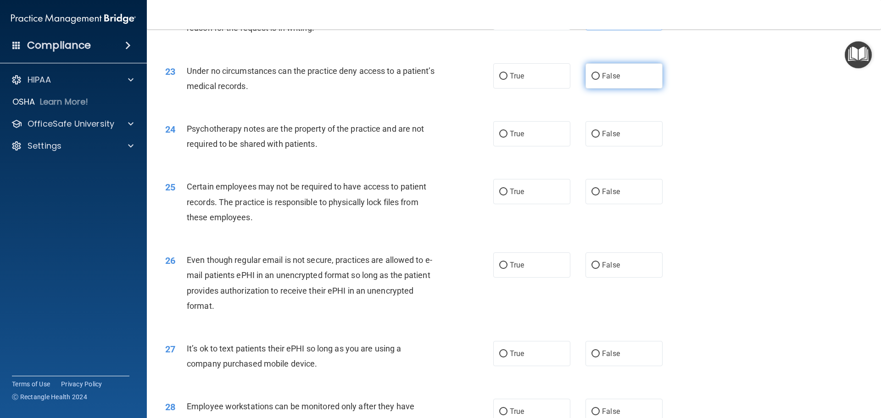
click at [629, 88] on label "False" at bounding box center [624, 75] width 77 height 25
click at [600, 80] on input "False" at bounding box center [596, 76] width 8 height 7
radio input "true"
click at [339, 168] on div "24 Psychotherapy notes are the property of the practice and are not required to…" at bounding box center [513, 139] width 711 height 58
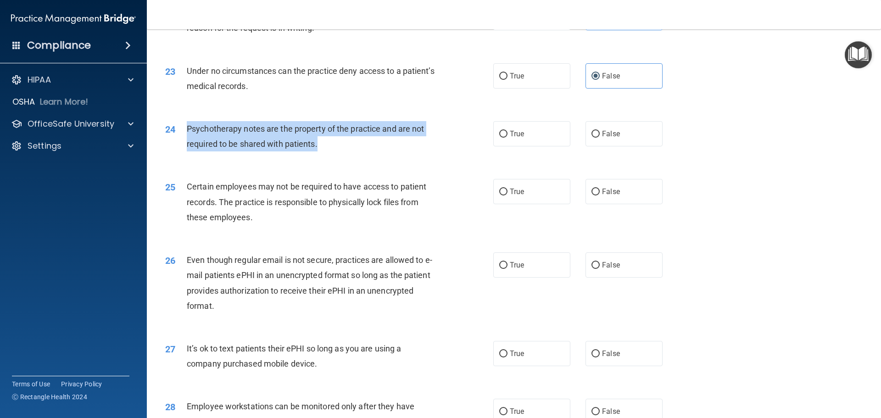
drag, startPoint x: 318, startPoint y: 160, endPoint x: 183, endPoint y: 141, distance: 136.2
click at [183, 141] on div "24 Psychotherapy notes are the property of the practice and are not required to…" at bounding box center [329, 138] width 356 height 35
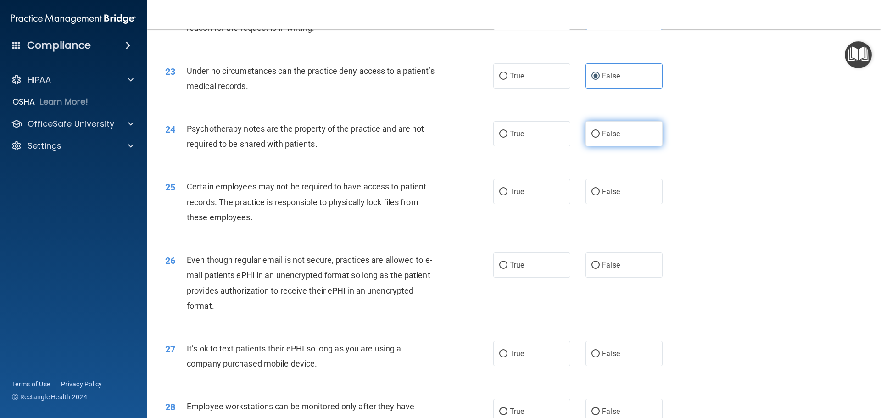
click at [595, 143] on label "False" at bounding box center [624, 133] width 77 height 25
click at [595, 138] on input "False" at bounding box center [596, 134] width 8 height 7
radio input "true"
click at [452, 256] on div "26 Even though regular email is not secure, practices are allowed to e-mail pat…" at bounding box center [513, 285] width 711 height 89
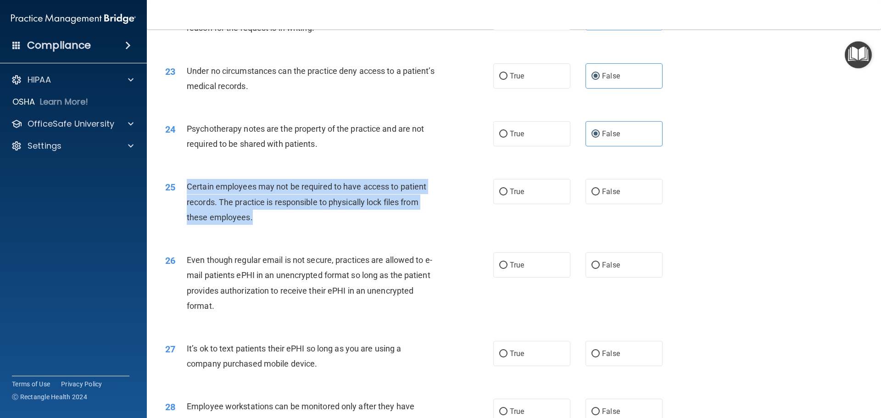
drag, startPoint x: 257, startPoint y: 237, endPoint x: 186, endPoint y: 197, distance: 80.8
click at [187, 197] on div "Certain employees may not be required to have access to patient records. The pr…" at bounding box center [315, 202] width 257 height 46
click at [488, 229] on div "25 Certain employees may not be required to have access to patient records. The…" at bounding box center [329, 204] width 356 height 50
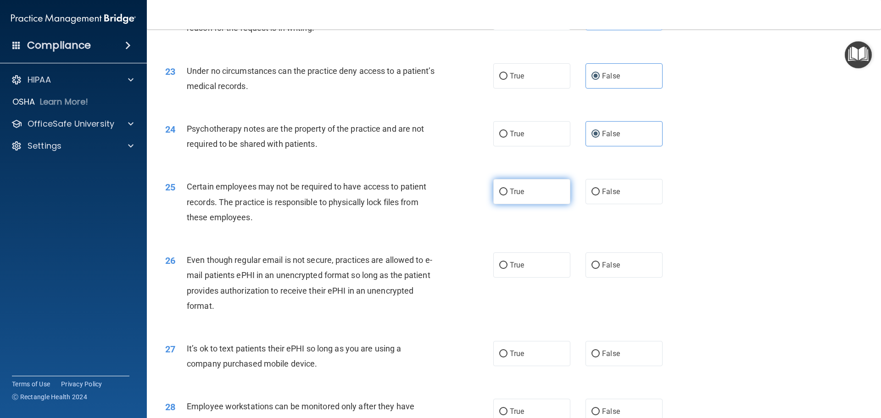
click at [518, 204] on label "True" at bounding box center [531, 191] width 77 height 25
click at [508, 196] on input "True" at bounding box center [503, 192] width 8 height 7
radio input "true"
click at [512, 235] on div "25 Certain employees may not be required to have access to patient records. The…" at bounding box center [513, 204] width 711 height 73
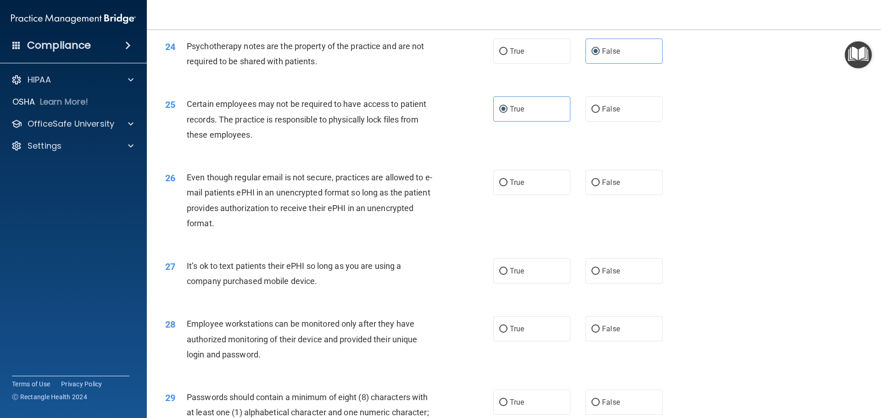
scroll to position [1744, 0]
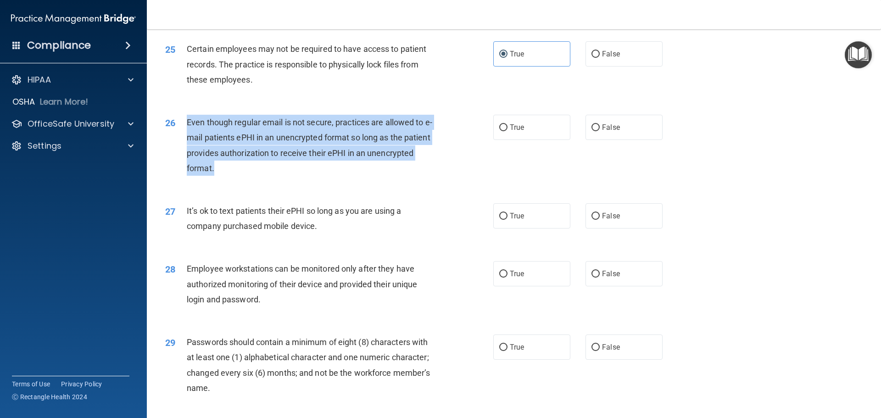
drag, startPoint x: 198, startPoint y: 184, endPoint x: 189, endPoint y: 137, distance: 47.7
click at [189, 137] on div "Even though regular email is not secure, practices are allowed to e-mail patien…" at bounding box center [315, 145] width 257 height 61
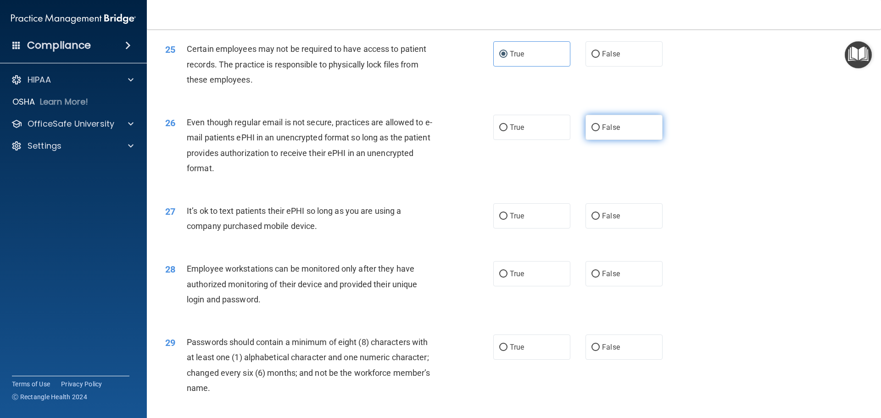
click at [613, 132] on span "False" at bounding box center [611, 127] width 18 height 9
click at [600, 131] on input "False" at bounding box center [596, 127] width 8 height 7
radio input "true"
click at [603, 179] on div "26 Even though regular email is not secure, practices are allowed to e-mail pat…" at bounding box center [513, 147] width 711 height 89
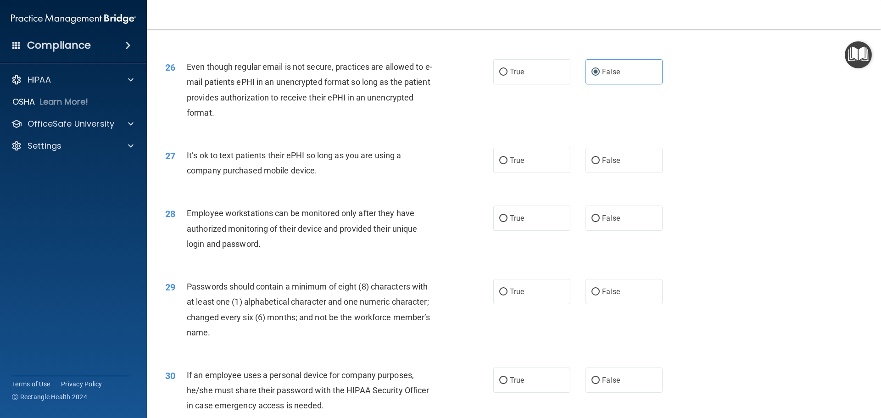
scroll to position [1882, 0]
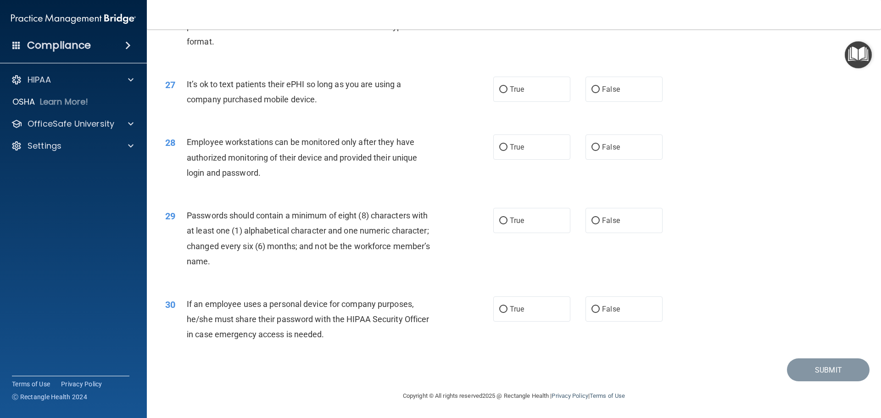
drag, startPoint x: 340, startPoint y: 106, endPoint x: 185, endPoint y: 84, distance: 157.1
click at [185, 84] on div "27 It’s ok to text patients their ePHI so long as you are using a company purch…" at bounding box center [329, 94] width 356 height 35
click at [617, 100] on label "False" at bounding box center [624, 89] width 77 height 25
click at [600, 93] on input "False" at bounding box center [596, 89] width 8 height 7
radio input "true"
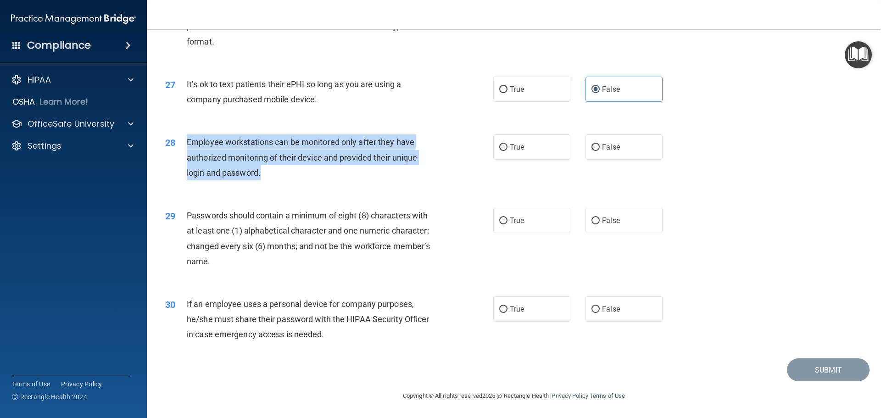
drag, startPoint x: 268, startPoint y: 180, endPoint x: 187, endPoint y: 145, distance: 88.0
click at [187, 145] on div "Employee workstations can be monitored only after they have authorized monitori…" at bounding box center [315, 157] width 257 height 46
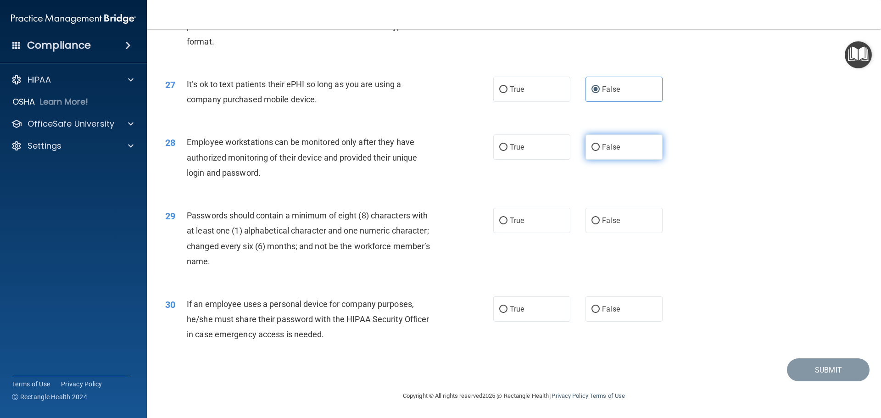
click at [627, 156] on label "False" at bounding box center [624, 146] width 77 height 25
click at [600, 151] on input "False" at bounding box center [596, 147] width 8 height 7
radio input "true"
click at [612, 181] on div "28 Employee workstations can be monitored only after they have authorized monit…" at bounding box center [513, 159] width 711 height 73
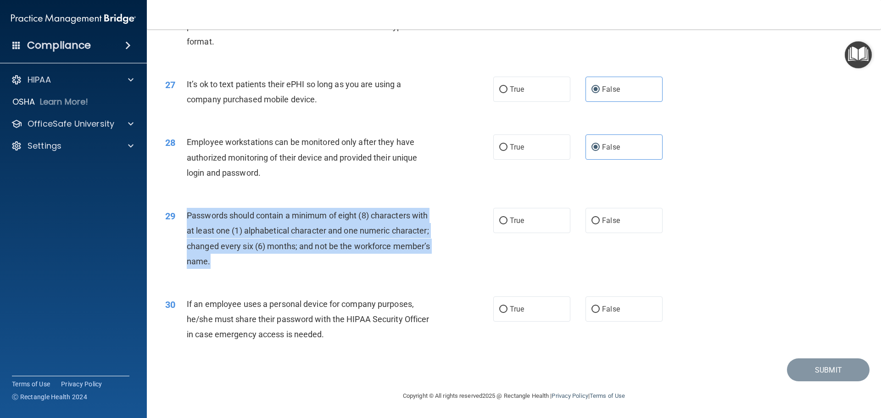
drag, startPoint x: 227, startPoint y: 263, endPoint x: 186, endPoint y: 221, distance: 58.1
click at [187, 221] on div "Passwords should contain a minimum of eight (8) characters with at least one (1…" at bounding box center [315, 238] width 257 height 61
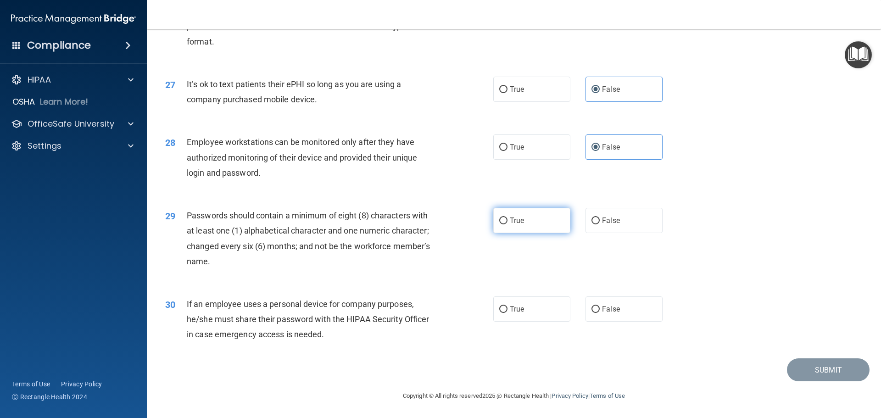
click at [552, 229] on label "True" at bounding box center [531, 220] width 77 height 25
click at [508, 224] on input "True" at bounding box center [503, 221] width 8 height 7
radio input "true"
click at [341, 337] on div "If an employee uses a personal device for company purposes, he/she must share t…" at bounding box center [315, 319] width 257 height 46
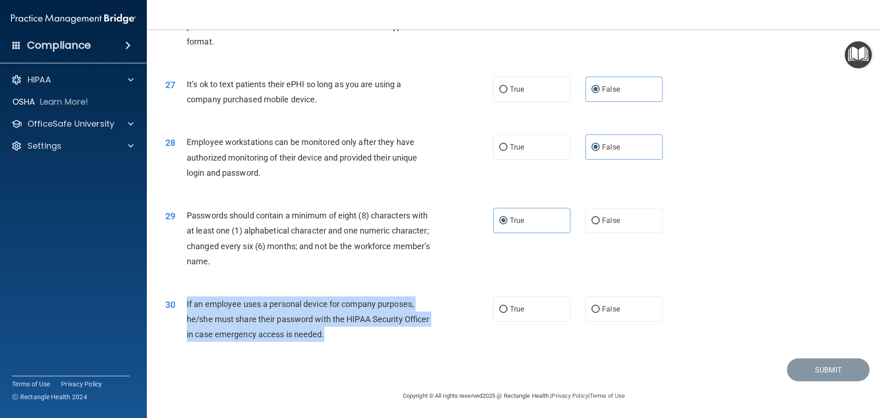
drag, startPoint x: 328, startPoint y: 336, endPoint x: 179, endPoint y: 305, distance: 151.9
click at [179, 305] on div "30 If an employee uses a personal device for company purposes, he/she must shar…" at bounding box center [329, 321] width 356 height 50
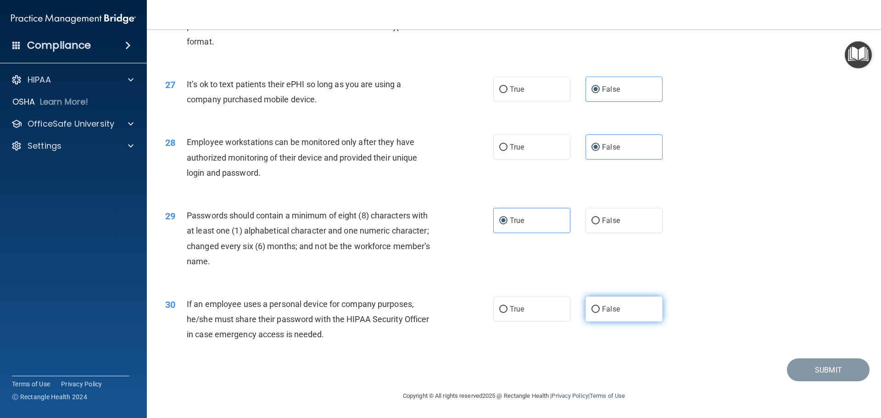
click at [621, 308] on label "False" at bounding box center [624, 308] width 77 height 25
click at [600, 308] on input "False" at bounding box center [596, 309] width 8 height 7
radio input "true"
click at [812, 367] on button "Submit" at bounding box center [828, 369] width 83 height 23
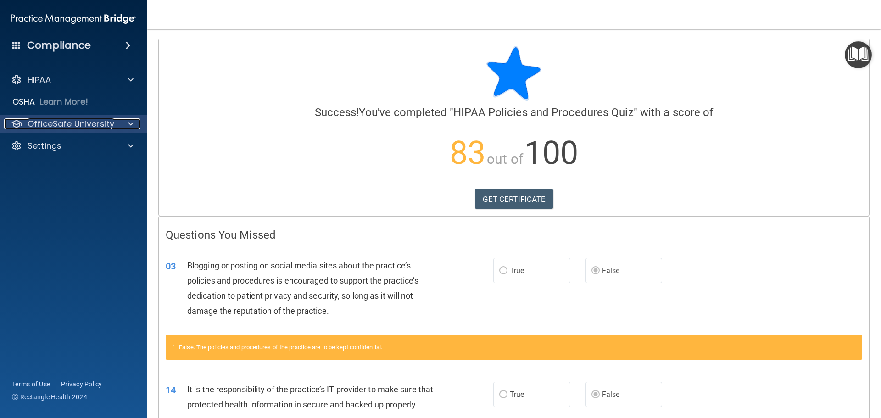
click at [90, 118] on p "OfficeSafe University" at bounding box center [71, 123] width 87 height 11
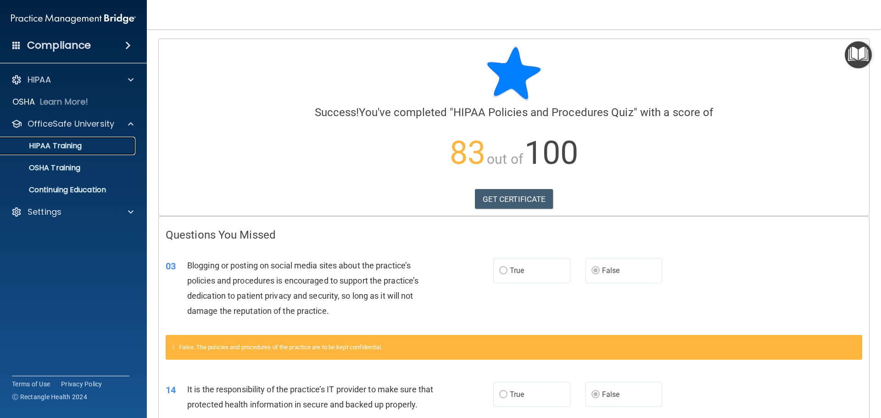
click at [94, 145] on div "HIPAA Training" at bounding box center [68, 145] width 125 height 9
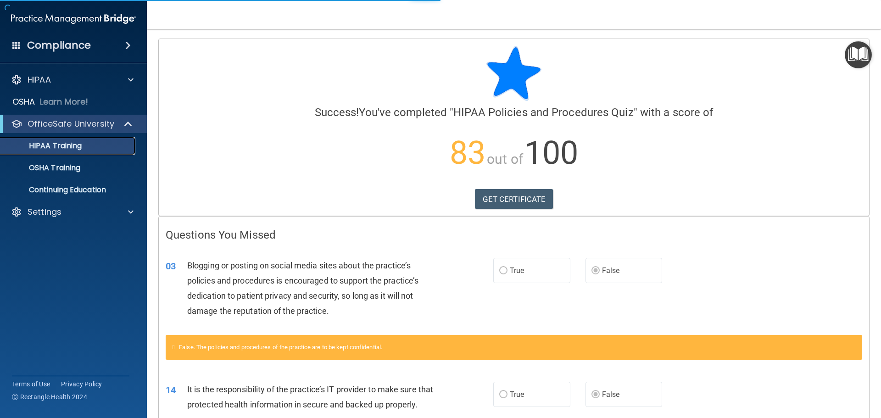
click at [58, 143] on p "HIPAA Training" at bounding box center [44, 145] width 76 height 9
